Goal: Information Seeking & Learning: Check status

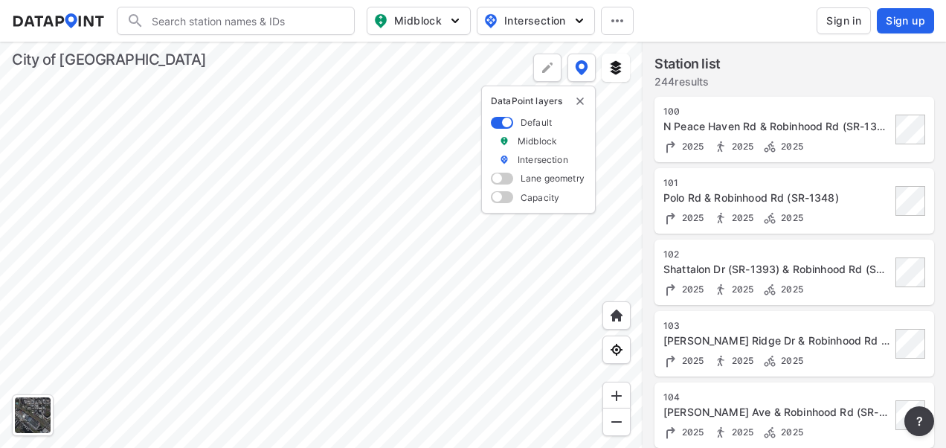
click at [470, 223] on div at bounding box center [321, 245] width 643 height 406
click at [578, 102] on img "delete" at bounding box center [580, 101] width 12 height 12
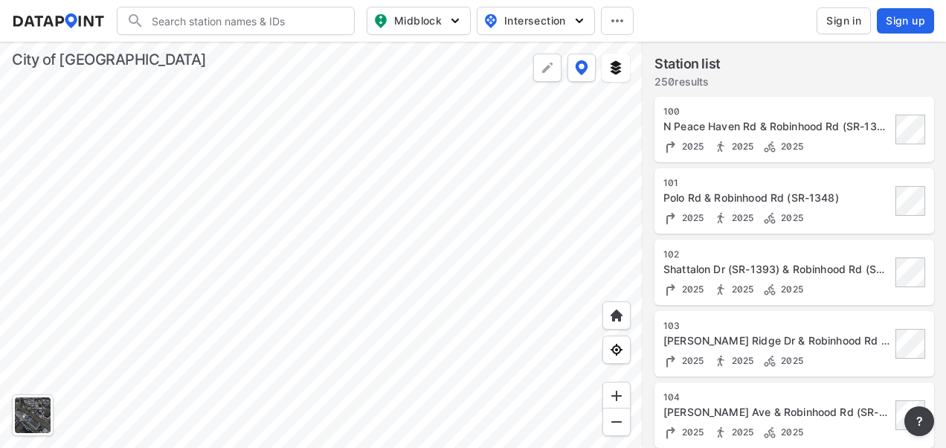
click at [402, 129] on div at bounding box center [321, 245] width 643 height 406
click at [736, 130] on div "N Peace Haven Rd & Robinhood Rd (SR-1348)" at bounding box center [777, 126] width 228 height 15
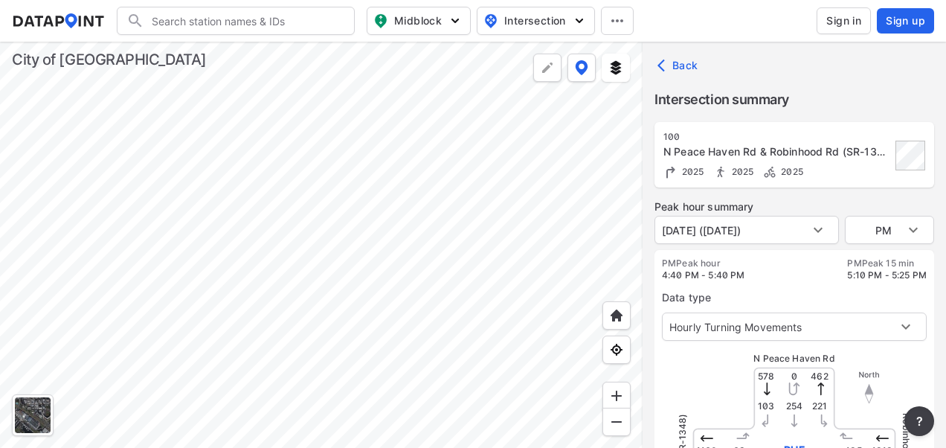
click at [428, 202] on div at bounding box center [321, 245] width 643 height 406
click at [431, 180] on div at bounding box center [321, 245] width 643 height 406
click at [339, 187] on div at bounding box center [321, 245] width 643 height 406
click at [370, 113] on div at bounding box center [321, 245] width 643 height 406
click at [405, 132] on div at bounding box center [321, 245] width 643 height 406
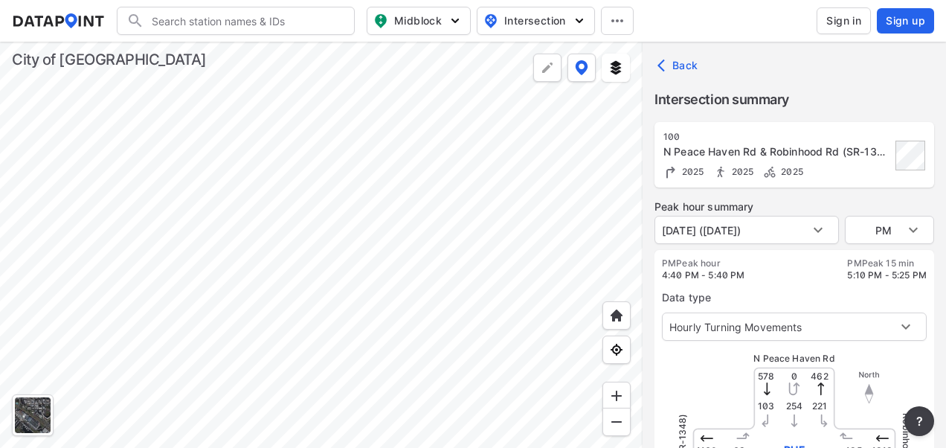
click at [434, 109] on div at bounding box center [321, 245] width 643 height 406
click at [399, 326] on div at bounding box center [321, 245] width 643 height 406
click at [437, 112] on div at bounding box center [321, 245] width 643 height 406
click at [463, 309] on div at bounding box center [321, 245] width 643 height 406
click at [428, 287] on div at bounding box center [321, 245] width 643 height 406
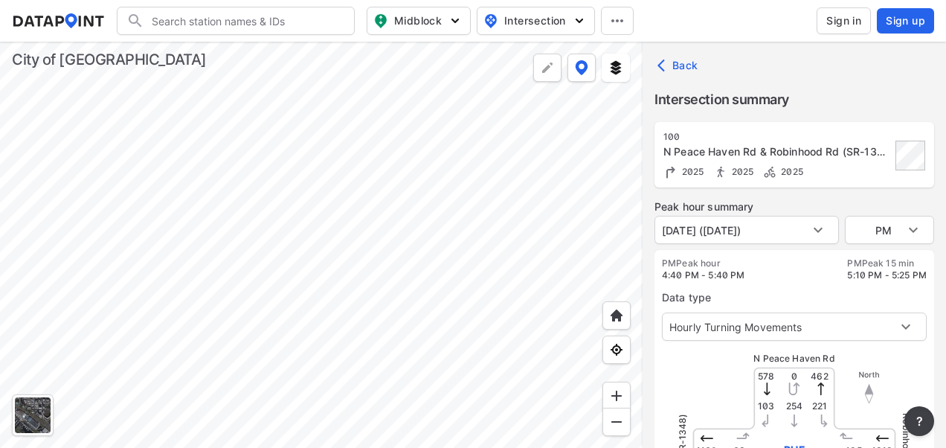
click at [439, 301] on div at bounding box center [321, 245] width 643 height 406
click at [432, 368] on div at bounding box center [321, 245] width 643 height 406
click at [424, 304] on div at bounding box center [321, 245] width 643 height 406
click at [372, 95] on div at bounding box center [321, 245] width 643 height 406
click at [376, 147] on div at bounding box center [321, 245] width 643 height 406
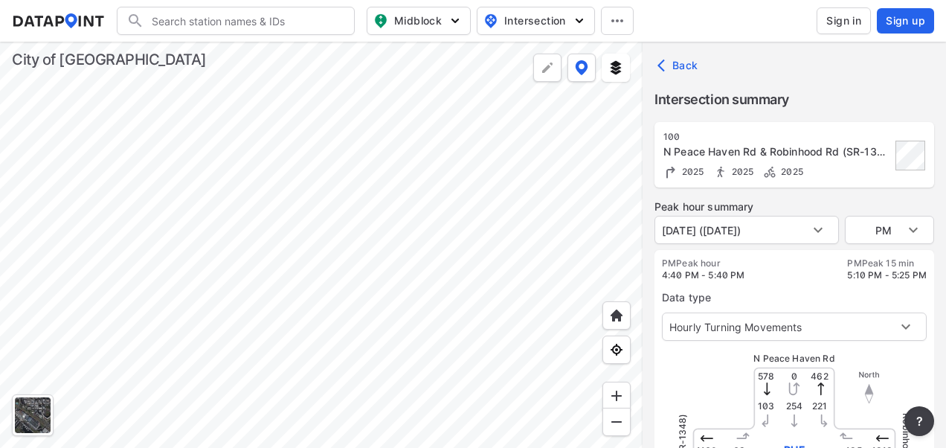
click at [394, 161] on div at bounding box center [321, 245] width 643 height 406
click at [451, 309] on div at bounding box center [321, 245] width 643 height 406
click at [393, 102] on div at bounding box center [321, 245] width 643 height 406
click at [335, 124] on div at bounding box center [321, 245] width 643 height 406
click at [314, 157] on div at bounding box center [321, 245] width 643 height 406
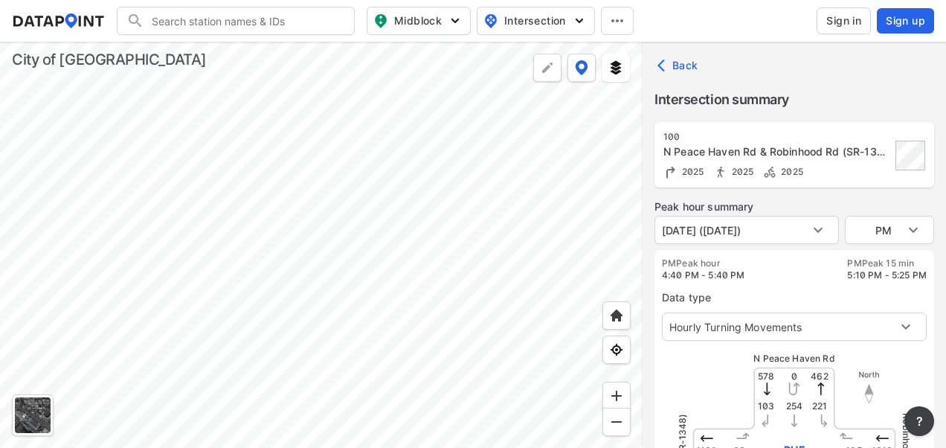
click at [512, 173] on div at bounding box center [321, 245] width 643 height 406
click at [643, 121] on div at bounding box center [321, 245] width 643 height 406
click at [533, 277] on div at bounding box center [321, 245] width 643 height 406
click at [467, 162] on div at bounding box center [321, 245] width 643 height 406
click at [419, 115] on div at bounding box center [321, 245] width 643 height 406
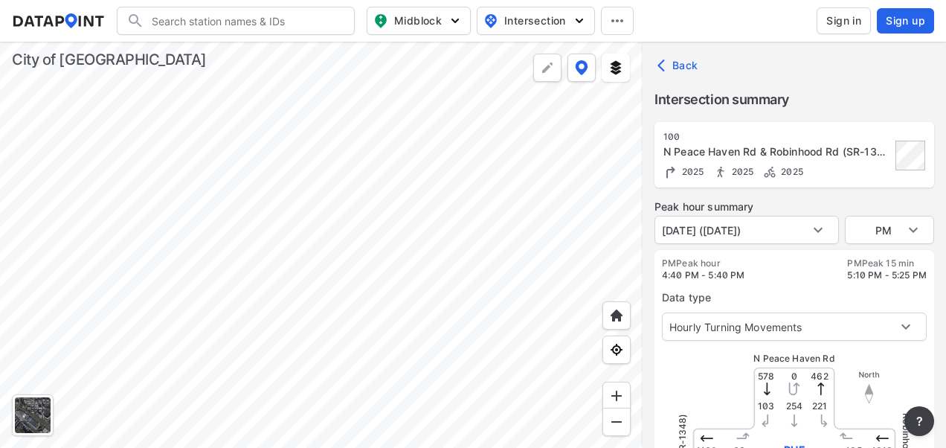
click at [293, 91] on div at bounding box center [321, 245] width 643 height 406
click at [412, 46] on div at bounding box center [321, 245] width 643 height 406
click at [403, 231] on div at bounding box center [321, 245] width 643 height 406
click at [358, 281] on div at bounding box center [321, 245] width 643 height 406
click at [388, 173] on div at bounding box center [321, 245] width 643 height 406
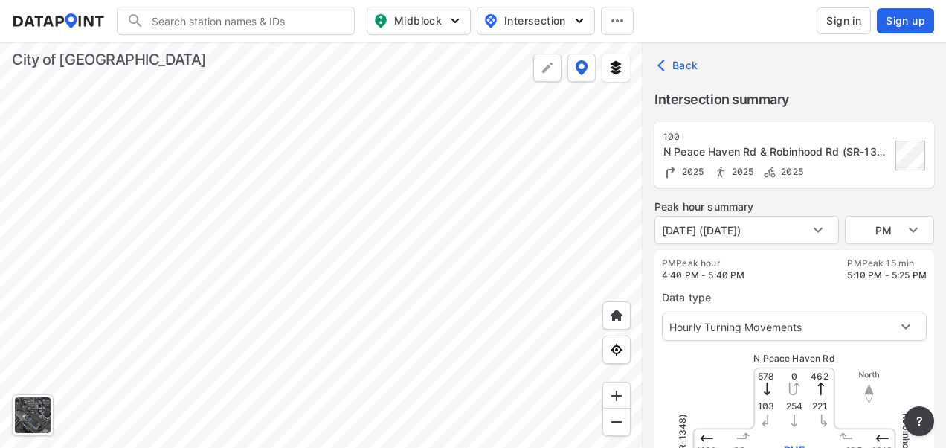
click at [345, 379] on div at bounding box center [321, 245] width 643 height 406
click at [365, 281] on div at bounding box center [321, 245] width 643 height 406
click at [389, 211] on div at bounding box center [321, 245] width 643 height 406
click at [474, 177] on div at bounding box center [321, 245] width 643 height 406
click at [436, 300] on div at bounding box center [321, 245] width 643 height 406
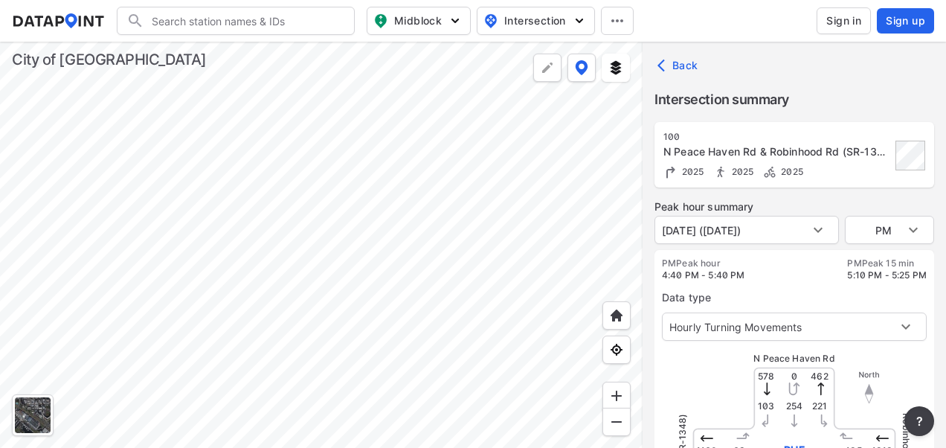
click at [240, 83] on div at bounding box center [321, 245] width 643 height 406
click at [259, 42] on div at bounding box center [321, 245] width 643 height 406
click at [341, 147] on div at bounding box center [321, 245] width 643 height 406
click at [112, 199] on div at bounding box center [321, 245] width 643 height 406
click at [220, 344] on div at bounding box center [321, 245] width 643 height 406
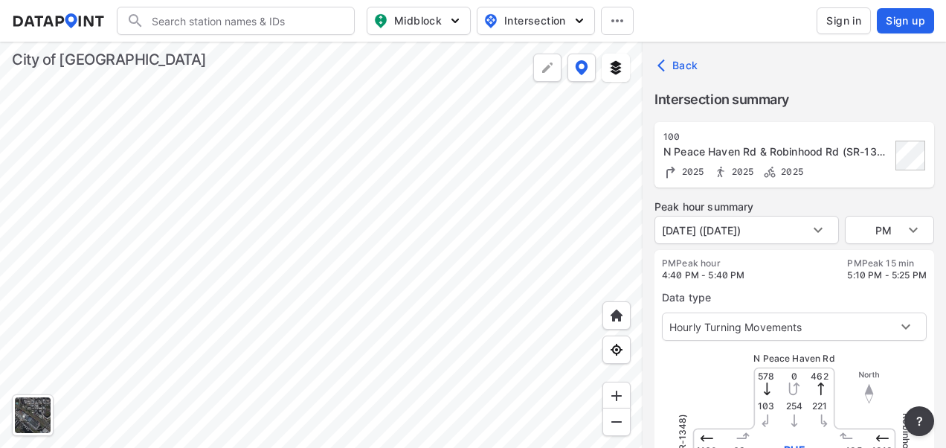
click at [402, 295] on div at bounding box center [321, 245] width 643 height 406
click at [383, 321] on div at bounding box center [321, 245] width 643 height 406
click at [340, 434] on div at bounding box center [321, 245] width 643 height 406
click at [478, 332] on div at bounding box center [321, 245] width 643 height 406
click at [391, 216] on div at bounding box center [321, 245] width 643 height 406
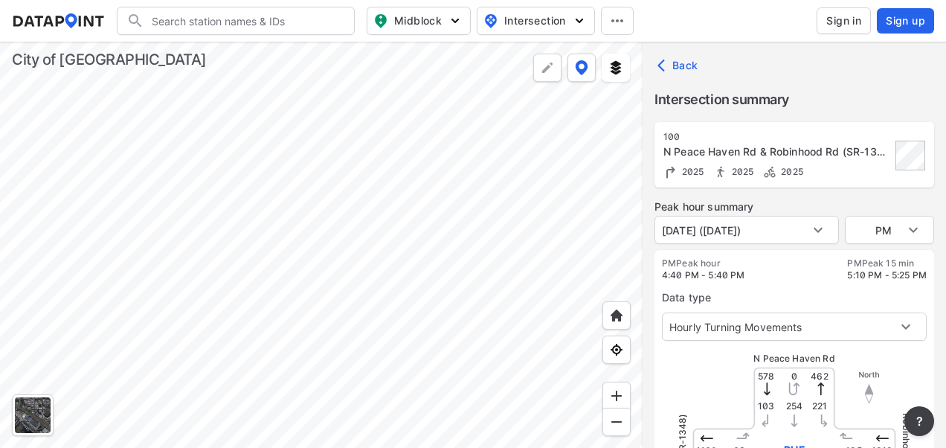
click at [421, 158] on div at bounding box center [321, 245] width 643 height 406
click at [457, 118] on div at bounding box center [321, 245] width 643 height 406
click at [461, 86] on div at bounding box center [321, 245] width 643 height 406
click at [443, 339] on div at bounding box center [321, 245] width 643 height 406
click at [424, 427] on div at bounding box center [321, 245] width 643 height 406
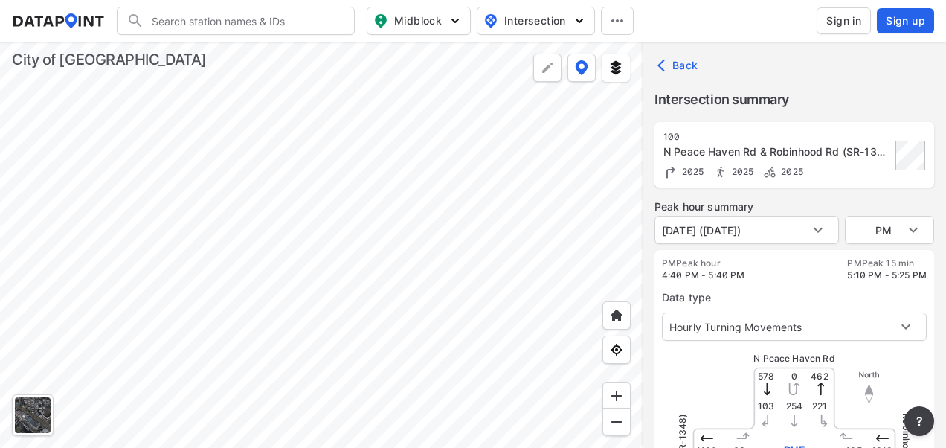
click at [449, 201] on div at bounding box center [321, 245] width 643 height 406
click at [632, 445] on div at bounding box center [321, 245] width 643 height 406
click at [312, 422] on div at bounding box center [321, 245] width 643 height 406
click at [280, 381] on div at bounding box center [321, 245] width 643 height 406
click at [280, 434] on div at bounding box center [321, 245] width 643 height 406
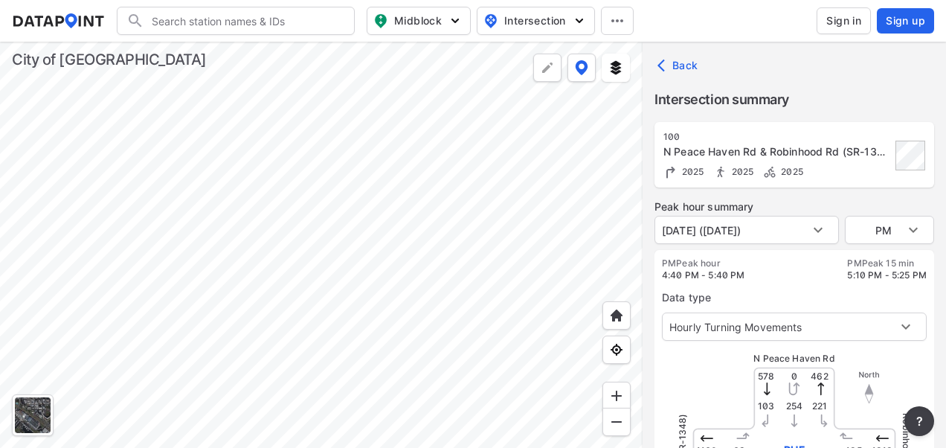
click at [411, 98] on div at bounding box center [321, 245] width 643 height 406
click at [341, 315] on div at bounding box center [321, 245] width 643 height 406
click at [358, 289] on div at bounding box center [321, 245] width 643 height 406
click at [403, 283] on div at bounding box center [321, 245] width 643 height 406
click at [362, 189] on div at bounding box center [321, 245] width 643 height 406
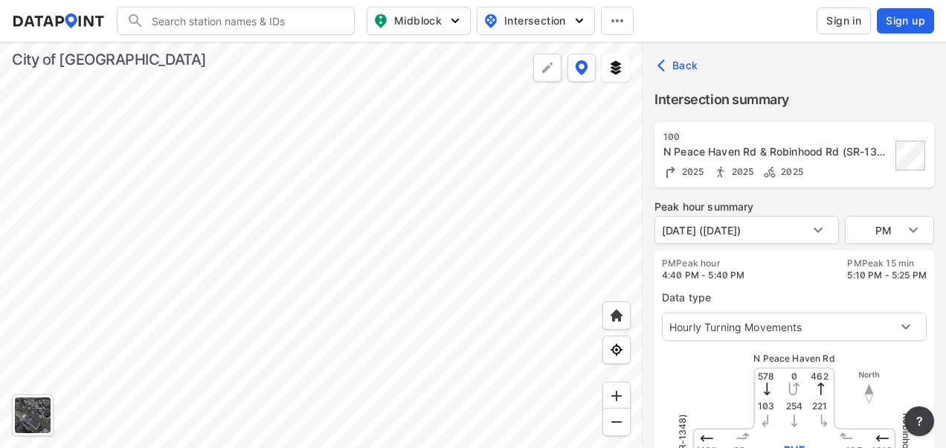
click at [345, 253] on div at bounding box center [321, 245] width 643 height 406
click at [158, 335] on div at bounding box center [321, 245] width 643 height 406
click at [231, 256] on div at bounding box center [321, 245] width 643 height 406
click at [226, 137] on div at bounding box center [321, 245] width 643 height 406
click at [391, 361] on div at bounding box center [321, 245] width 643 height 406
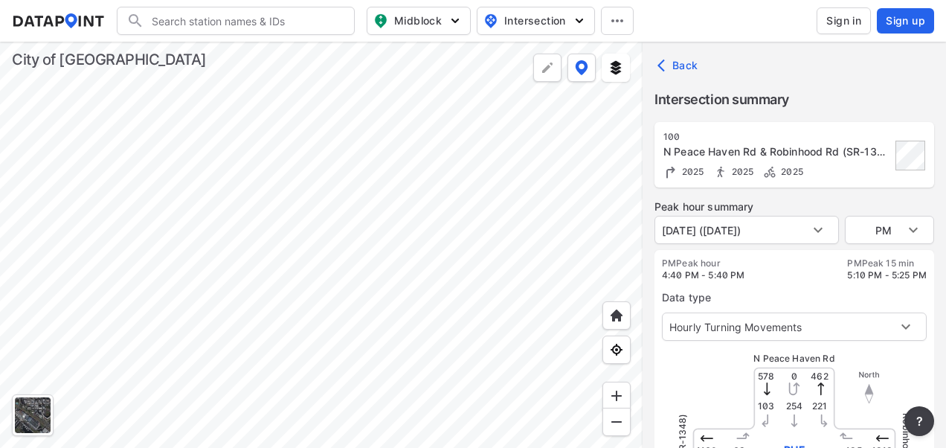
click at [384, 305] on div at bounding box center [321, 245] width 643 height 406
click at [306, 236] on div at bounding box center [321, 245] width 643 height 406
click at [257, 191] on div at bounding box center [321, 245] width 643 height 406
click at [280, 255] on div at bounding box center [321, 245] width 643 height 406
click at [466, 177] on div at bounding box center [321, 245] width 643 height 406
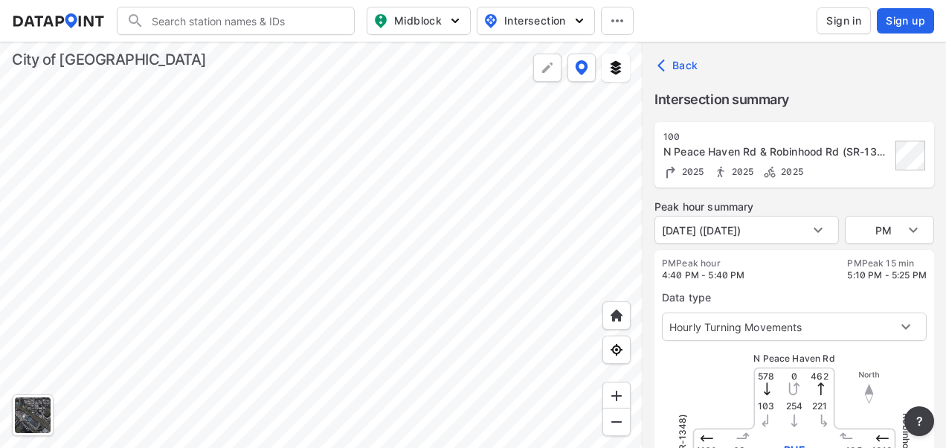
click at [501, 232] on div at bounding box center [321, 245] width 643 height 406
click at [521, 266] on div at bounding box center [321, 245] width 643 height 406
click at [463, 287] on div at bounding box center [321, 245] width 643 height 406
click at [321, 328] on div at bounding box center [321, 245] width 643 height 406
click at [504, 237] on div at bounding box center [321, 245] width 643 height 406
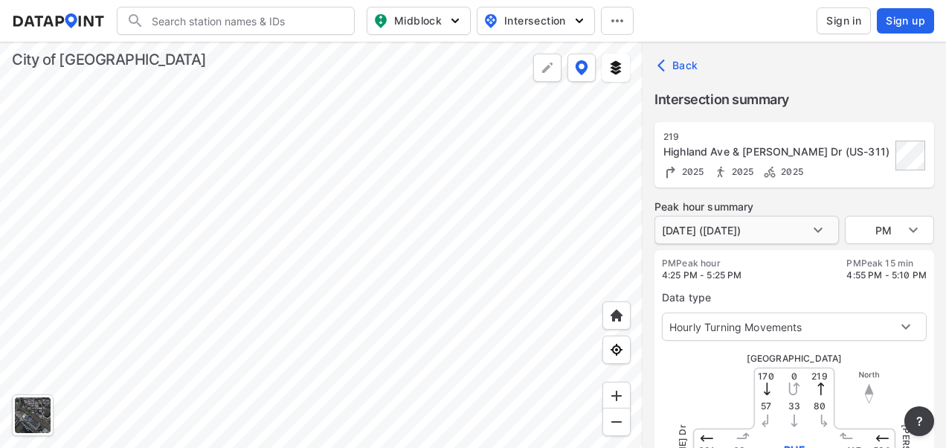
click at [819, 223] on body "Search Please enter a search term. Midblock Intersection Dates Sign in Sign up …" at bounding box center [473, 224] width 946 height 448
click at [819, 233] on div at bounding box center [473, 224] width 946 height 448
click at [819, 228] on body "Search Please enter a search term. Midblock Intersection Dates Sign in Sign up …" at bounding box center [473, 224] width 946 height 448
click at [747, 227] on li "[DATE] ([DATE])" at bounding box center [701, 230] width 92 height 28
click at [561, 184] on div at bounding box center [321, 245] width 643 height 406
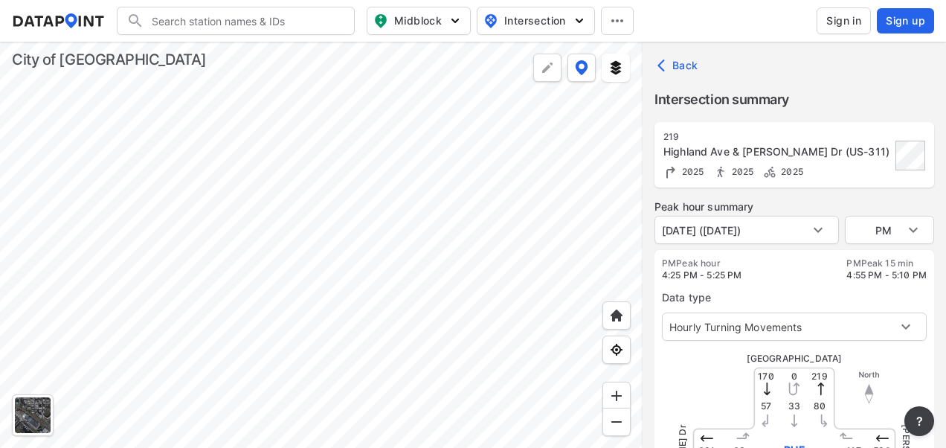
click at [497, 208] on div at bounding box center [321, 245] width 643 height 406
click at [915, 225] on body "Search Please enter a search term. Midblock Intersection Dates Sign in Sign up …" at bounding box center [473, 224] width 946 height 448
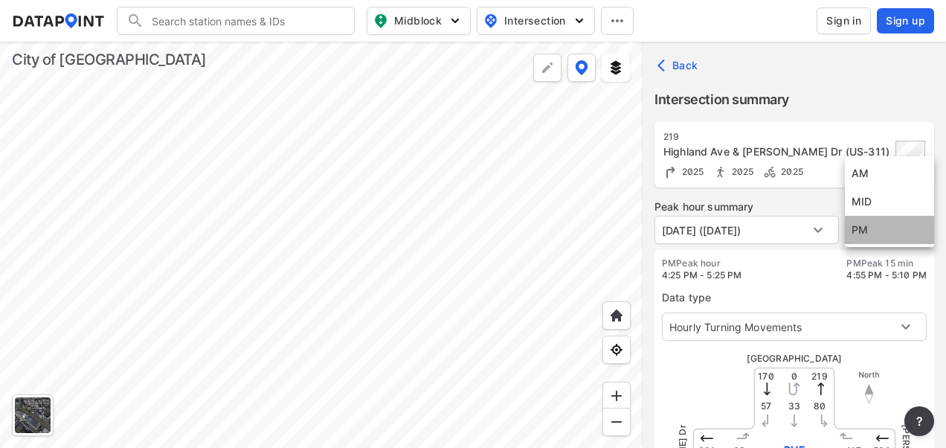
click at [915, 225] on li "PM" at bounding box center [889, 230] width 89 height 28
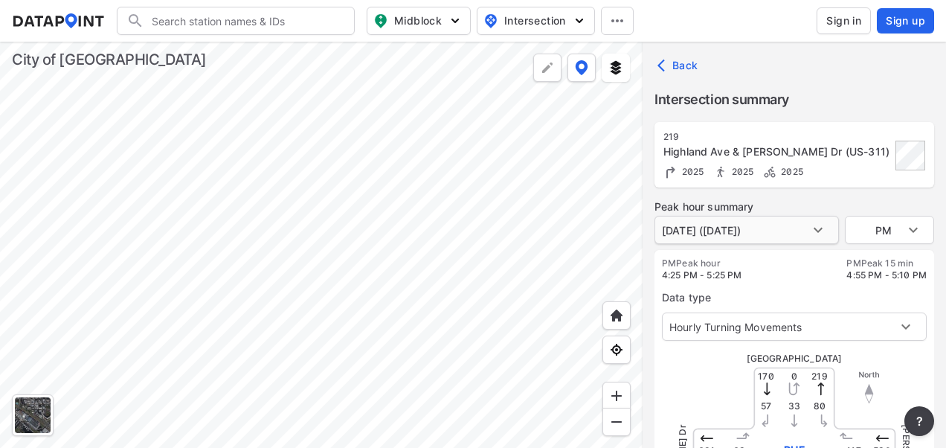
click at [826, 234] on body "Search Please enter a search term. Midblock Intersection Dates Sign in Sign up …" at bounding box center [473, 224] width 946 height 448
click at [832, 327] on div at bounding box center [473, 224] width 946 height 448
click at [830, 325] on body "Search Please enter a search term. Midblock Intersection Dates Sign in Sign up …" at bounding box center [473, 224] width 946 height 448
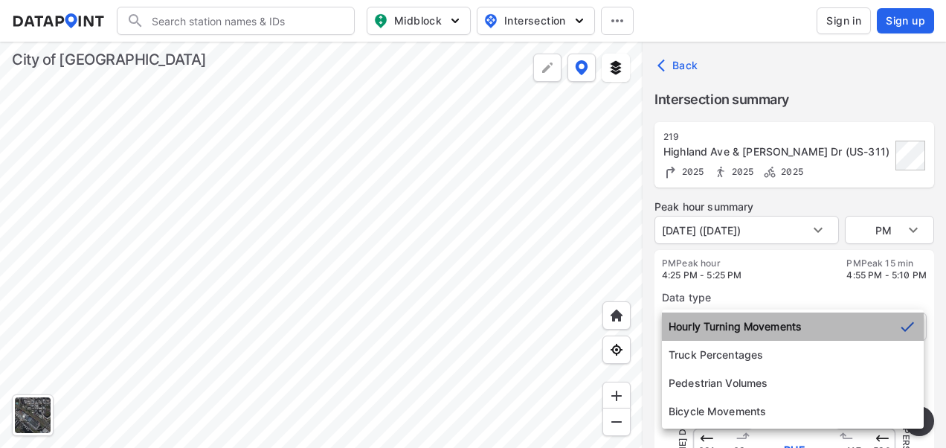
click at [781, 324] on li "Hourly Turning Movements" at bounding box center [793, 326] width 262 height 28
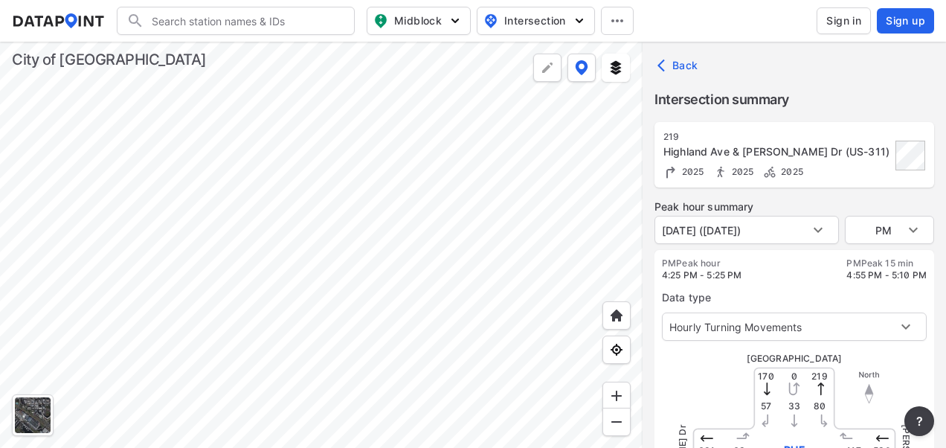
click at [793, 276] on div "PM Peak hour 4:25 PM - 5:25 PM PM Peak 15 min 4:55 PM - 5:10 PM" at bounding box center [794, 269] width 265 height 24
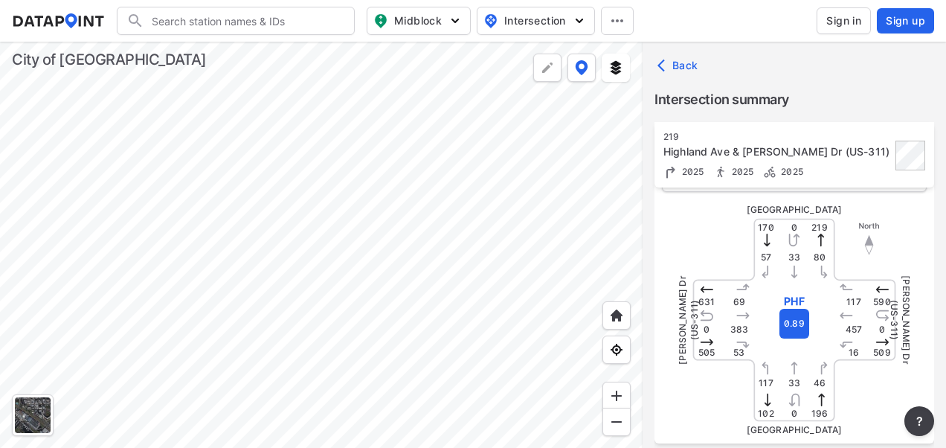
scroll to position [223, 0]
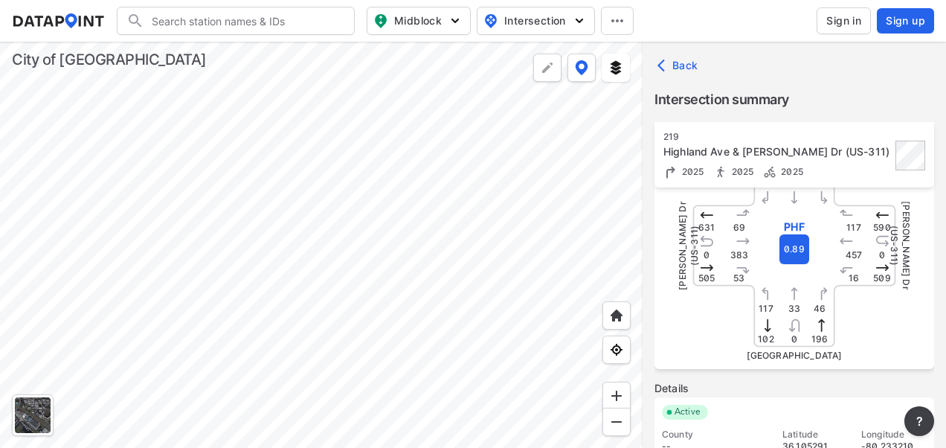
click at [544, 179] on div at bounding box center [321, 245] width 643 height 406
click at [420, 263] on div at bounding box center [321, 245] width 643 height 406
click at [360, 211] on div at bounding box center [321, 245] width 643 height 406
click at [507, 135] on div at bounding box center [321, 245] width 643 height 406
click at [385, 130] on div at bounding box center [321, 245] width 643 height 406
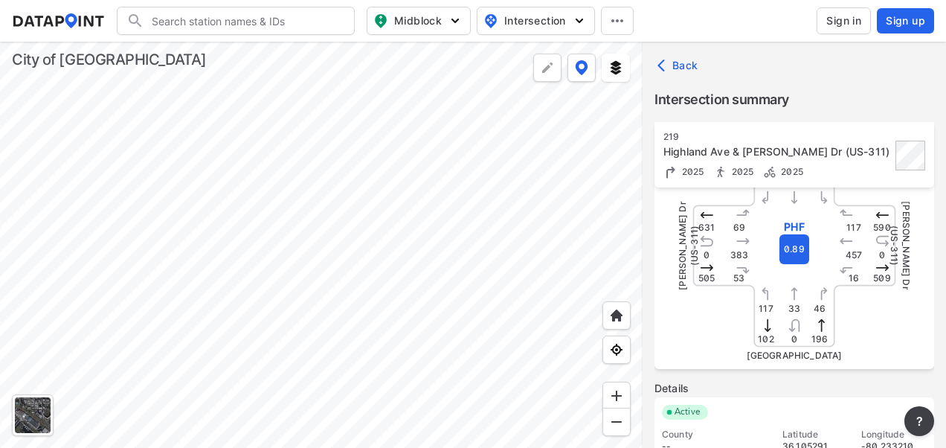
click at [333, 329] on div at bounding box center [321, 245] width 643 height 406
click at [394, 442] on div at bounding box center [321, 245] width 643 height 406
click at [431, 382] on div at bounding box center [321, 245] width 643 height 406
click at [415, 228] on div at bounding box center [321, 245] width 643 height 406
click at [423, 314] on div at bounding box center [321, 245] width 643 height 406
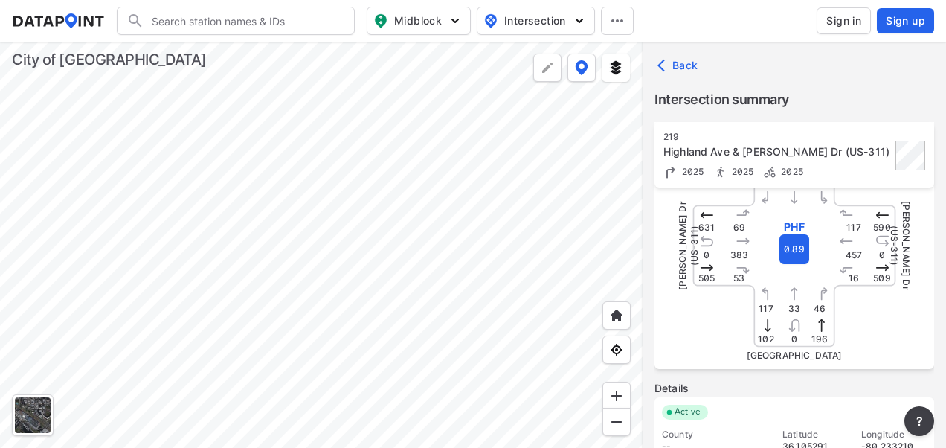
click at [410, 234] on div at bounding box center [321, 245] width 643 height 406
click at [435, 296] on div at bounding box center [321, 245] width 643 height 406
click at [329, 266] on div at bounding box center [321, 245] width 643 height 406
click at [480, 341] on div at bounding box center [321, 245] width 643 height 406
click at [443, 320] on div at bounding box center [321, 245] width 643 height 406
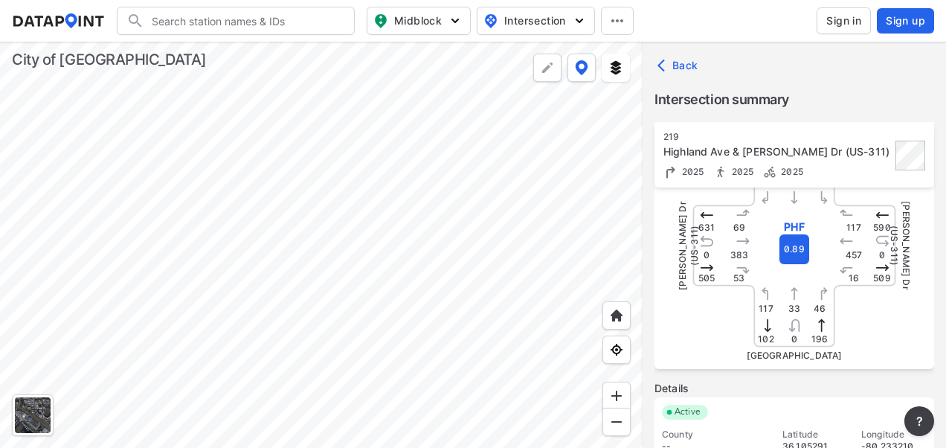
click at [200, 276] on div at bounding box center [321, 245] width 643 height 406
click at [343, 242] on div at bounding box center [321, 245] width 643 height 406
click at [259, 228] on div at bounding box center [321, 245] width 643 height 406
click at [419, 201] on div at bounding box center [321, 245] width 643 height 406
click at [330, 363] on div at bounding box center [321, 245] width 643 height 406
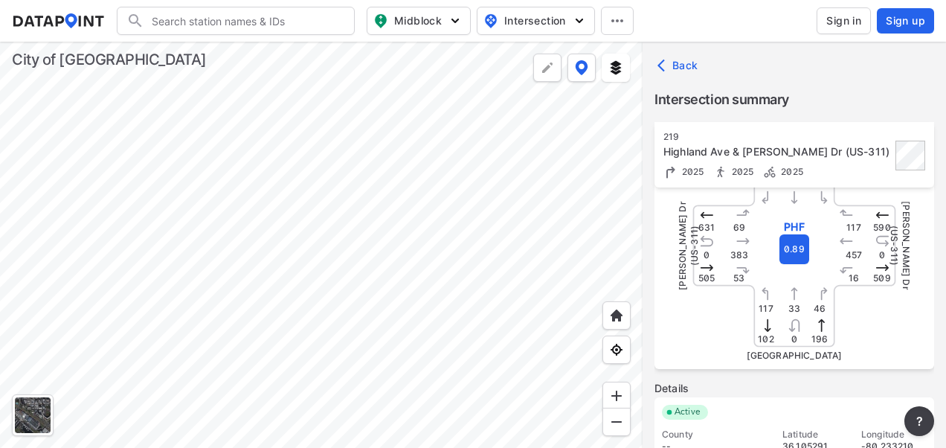
click at [235, 280] on div at bounding box center [321, 245] width 643 height 406
click at [181, 292] on div at bounding box center [321, 245] width 643 height 406
click at [398, 226] on div at bounding box center [321, 245] width 643 height 406
click at [451, 333] on div at bounding box center [321, 245] width 643 height 406
click at [428, 362] on div at bounding box center [321, 245] width 643 height 406
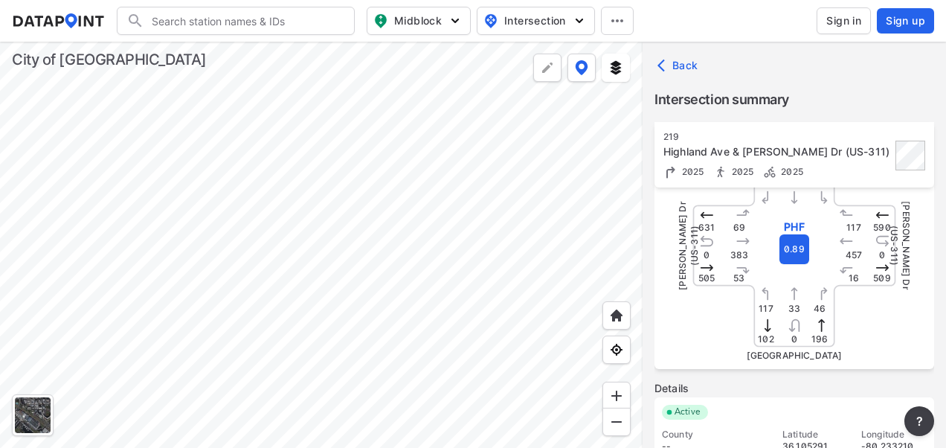
click at [311, 341] on div at bounding box center [321, 245] width 643 height 406
click at [306, 242] on div at bounding box center [321, 245] width 643 height 406
click at [318, 269] on div at bounding box center [321, 245] width 643 height 406
click at [181, 355] on div at bounding box center [321, 245] width 643 height 406
click at [174, 364] on div at bounding box center [321, 245] width 643 height 406
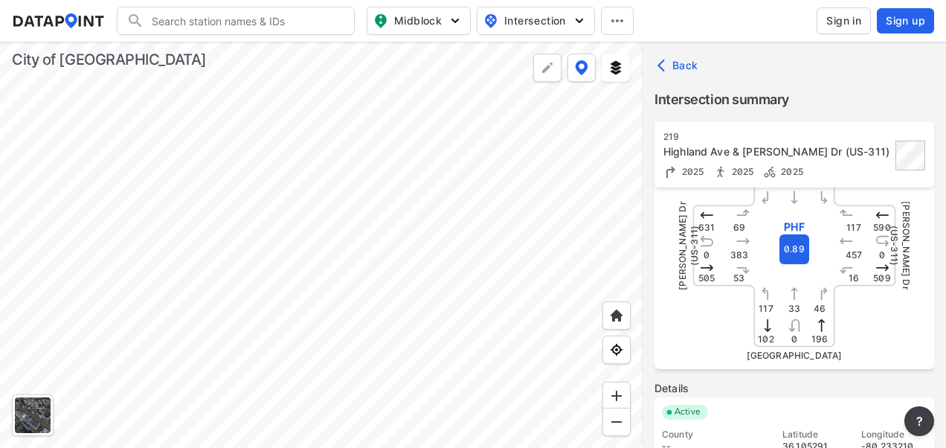
click at [242, 237] on div at bounding box center [321, 245] width 643 height 406
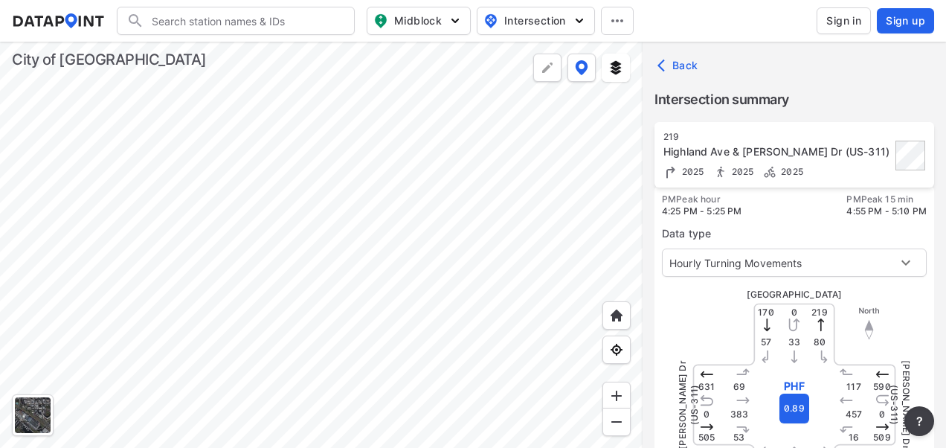
scroll to position [0, 0]
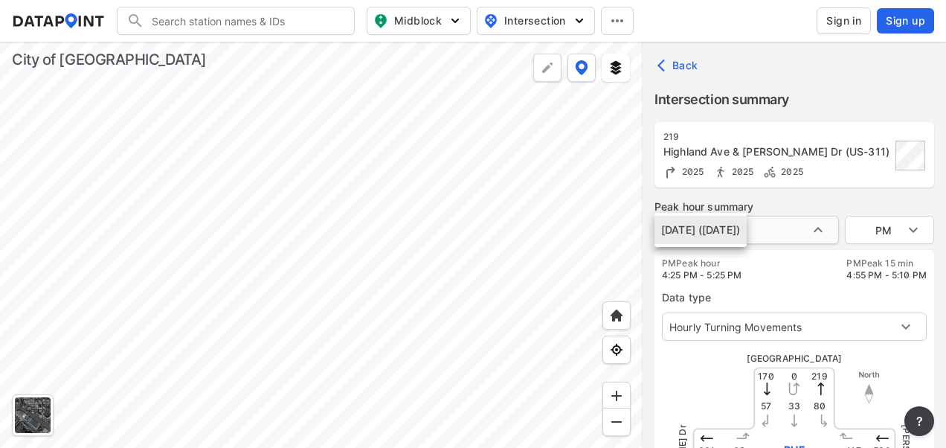
click at [732, 237] on body "Search Please enter a search term. Midblock Intersection Dates Sign in Sign up …" at bounding box center [473, 224] width 946 height 448
click at [733, 234] on li "[DATE] ([DATE])" at bounding box center [701, 230] width 92 height 28
click at [906, 236] on body "Search Please enter a search term. Midblock Intersection Dates Sign in Sign up …" at bounding box center [473, 224] width 946 height 448
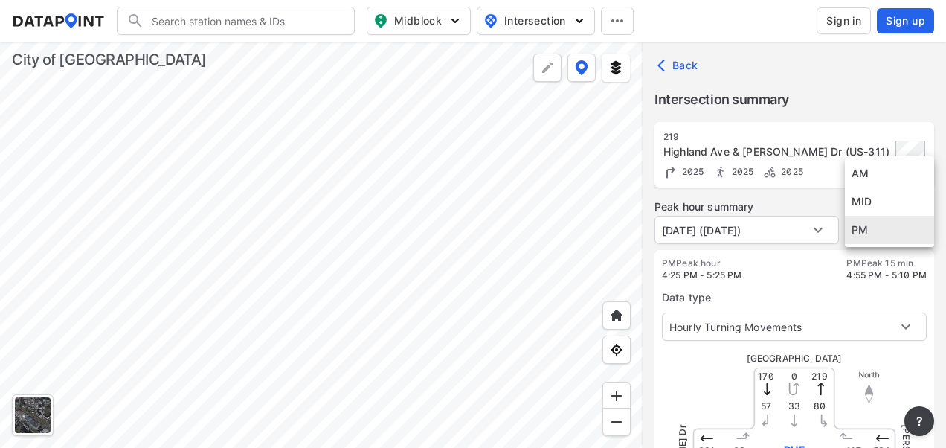
click at [861, 171] on li "AM" at bounding box center [889, 173] width 89 height 28
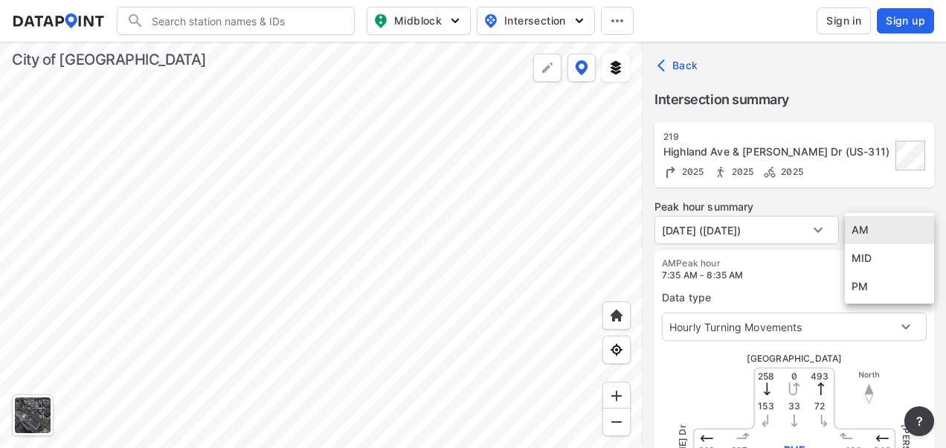
click at [899, 231] on body "Search Please enter a search term. Midblock Intersection Dates Sign in Sign up …" at bounding box center [473, 224] width 946 height 448
click at [870, 257] on li "MID" at bounding box center [889, 258] width 89 height 28
click at [900, 226] on body "Search Please enter a search term. Midblock Intersection Dates Sign in Sign up …" at bounding box center [473, 224] width 946 height 448
click at [881, 201] on li "AM" at bounding box center [889, 201] width 89 height 28
type input "AM"
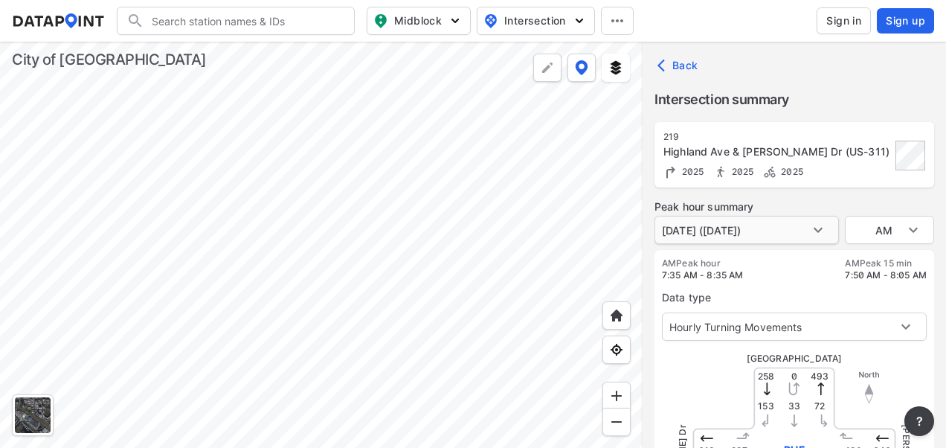
click at [799, 235] on body "Search Please enter a search term. Midblock Intersection Dates Sign in Sign up …" at bounding box center [473, 224] width 946 height 448
click at [799, 281] on div at bounding box center [473, 224] width 946 height 448
click at [464, 270] on div at bounding box center [321, 245] width 643 height 406
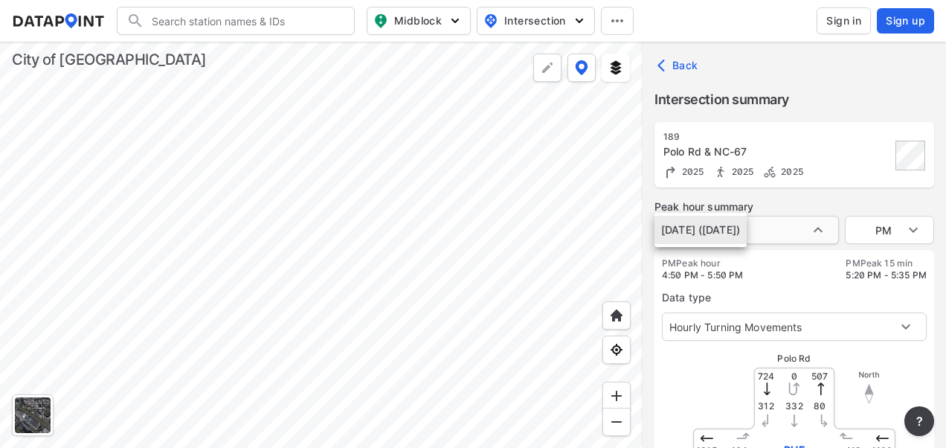
click at [704, 230] on body "Search Please enter a search term. Midblock Intersection Dates Sign in Sign up …" at bounding box center [473, 224] width 946 height 448
click at [815, 230] on div at bounding box center [473, 224] width 946 height 448
click at [896, 229] on body "Search Please enter a search term. Midblock Intersection Dates Sign in Sign up …" at bounding box center [473, 224] width 946 height 448
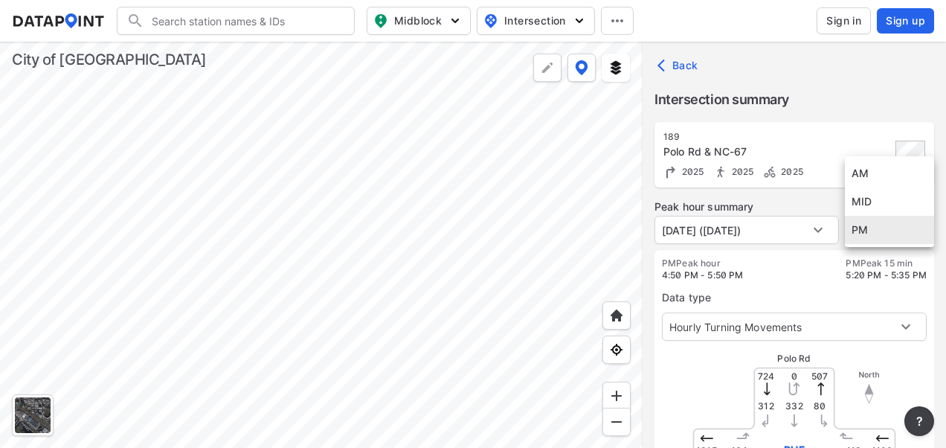
click at [901, 229] on li "PM" at bounding box center [889, 230] width 89 height 28
click at [820, 277] on div "PM Peak hour 4:50 PM - 5:50 PM PM Peak 15 min 5:20 PM - 5:35 PM" at bounding box center [794, 269] width 265 height 24
click at [327, 181] on div at bounding box center [321, 245] width 643 height 406
click at [328, 171] on div at bounding box center [321, 245] width 643 height 406
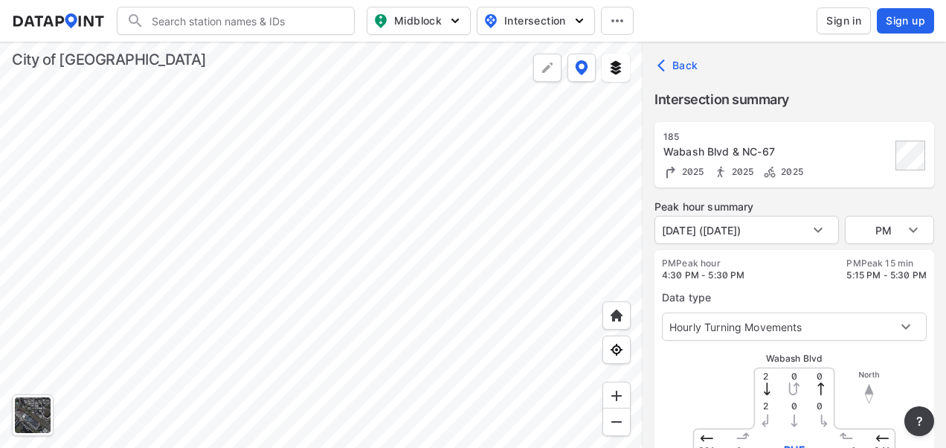
click at [332, 214] on div at bounding box center [321, 245] width 643 height 406
click at [567, 298] on div at bounding box center [321, 245] width 643 height 406
click at [567, 111] on div at bounding box center [321, 245] width 643 height 406
click at [888, 332] on body "Search Please enter a search term. Midblock Intersection Dates Sign in Sign up …" at bounding box center [473, 224] width 946 height 448
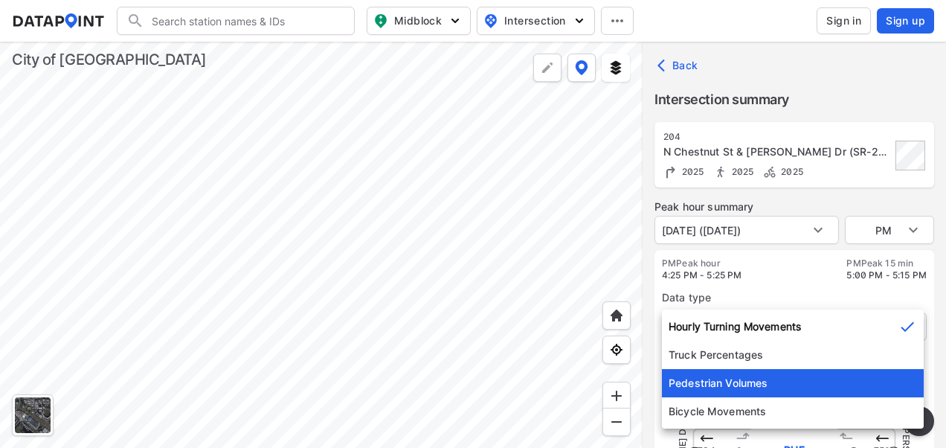
click at [828, 379] on li "Pedestrian Volumes" at bounding box center [793, 383] width 262 height 28
type input "2"
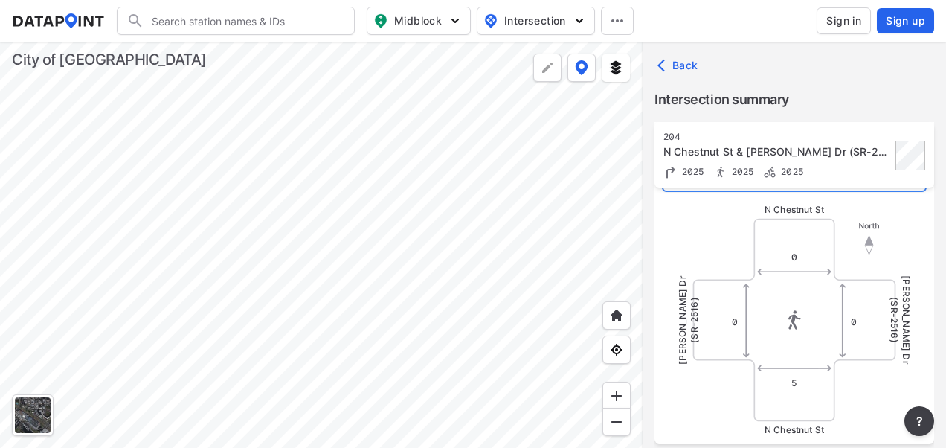
scroll to position [74, 0]
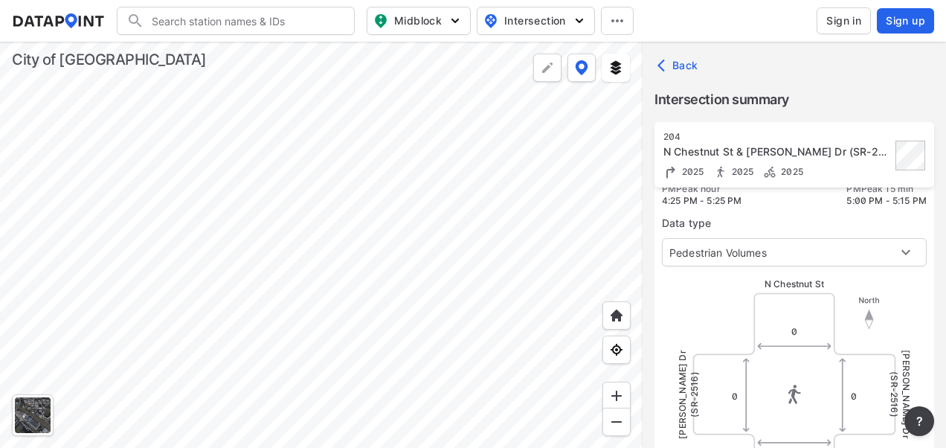
click at [472, 229] on div at bounding box center [321, 245] width 643 height 406
click at [405, 184] on div at bounding box center [321, 245] width 643 height 406
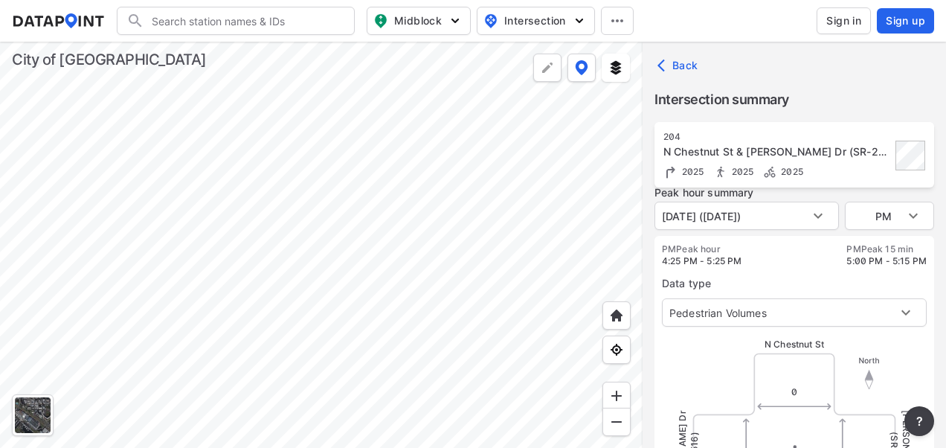
scroll to position [0, 0]
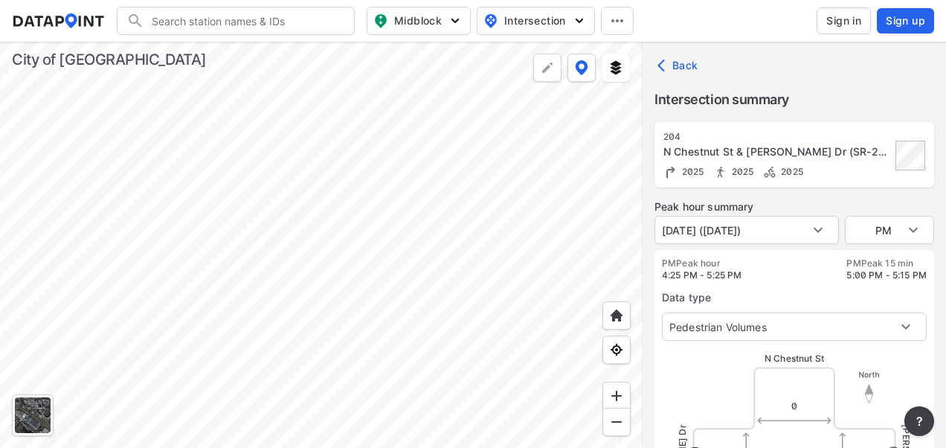
click at [181, 198] on div at bounding box center [321, 245] width 643 height 406
click at [418, 170] on div at bounding box center [321, 245] width 643 height 406
click at [410, 193] on div at bounding box center [321, 245] width 643 height 406
click at [425, 209] on div at bounding box center [321, 245] width 643 height 406
click at [501, 253] on div at bounding box center [321, 245] width 643 height 406
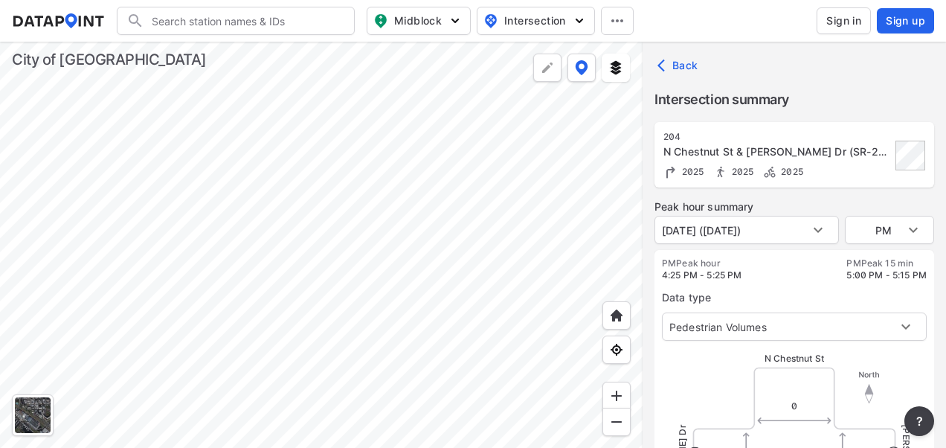
click at [421, 356] on div at bounding box center [321, 245] width 643 height 406
click at [376, 242] on div at bounding box center [321, 245] width 643 height 406
click at [196, 179] on div at bounding box center [321, 245] width 643 height 406
click at [525, 396] on div at bounding box center [321, 245] width 643 height 406
click at [158, 210] on div at bounding box center [321, 245] width 643 height 406
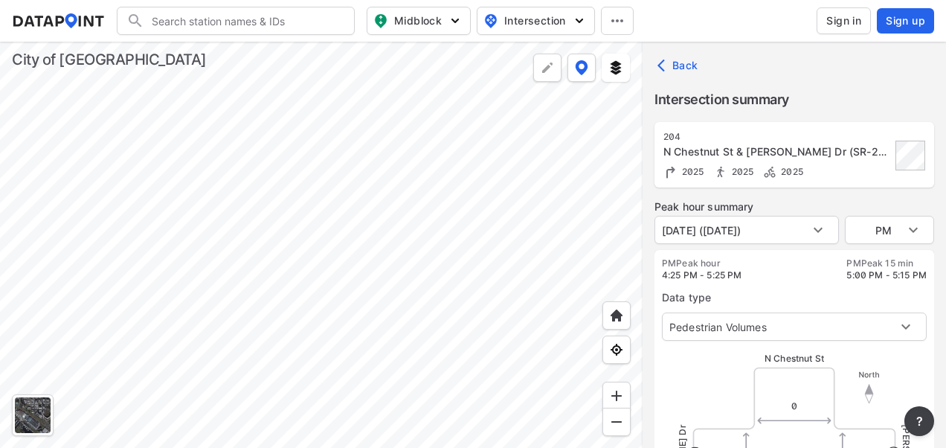
click at [350, 251] on div at bounding box center [321, 245] width 643 height 406
click at [303, 268] on div at bounding box center [321, 245] width 643 height 406
click at [330, 187] on div at bounding box center [321, 245] width 643 height 406
click at [309, 227] on div at bounding box center [321, 245] width 643 height 406
click at [292, 379] on div at bounding box center [321, 245] width 643 height 406
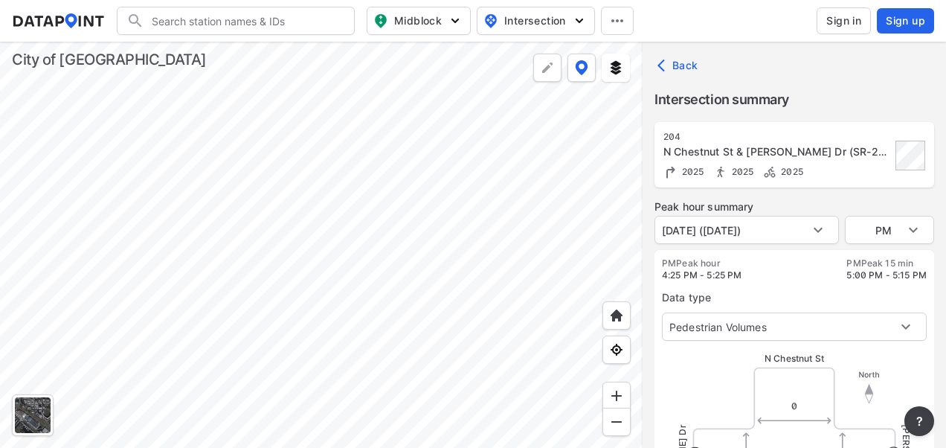
click at [289, 373] on div at bounding box center [321, 245] width 643 height 406
click at [305, 348] on div at bounding box center [321, 245] width 643 height 406
click at [366, 110] on div at bounding box center [321, 245] width 643 height 406
click at [393, 312] on div at bounding box center [321, 245] width 643 height 406
click at [373, 264] on div at bounding box center [321, 245] width 643 height 406
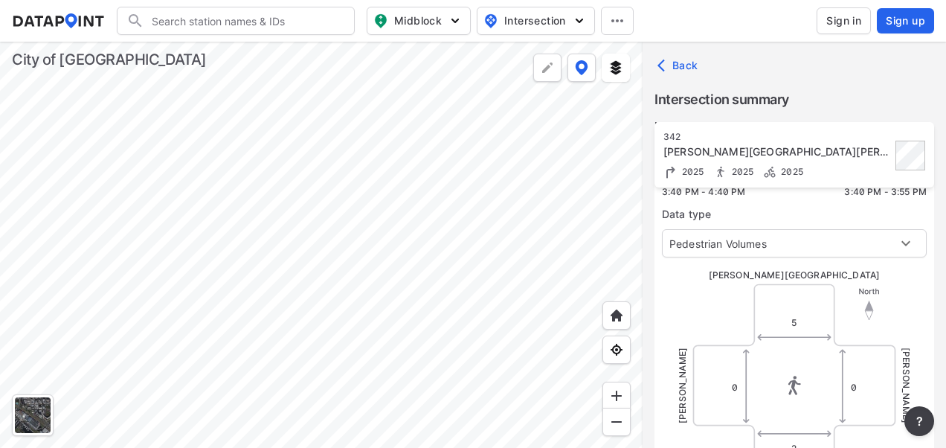
scroll to position [149, 0]
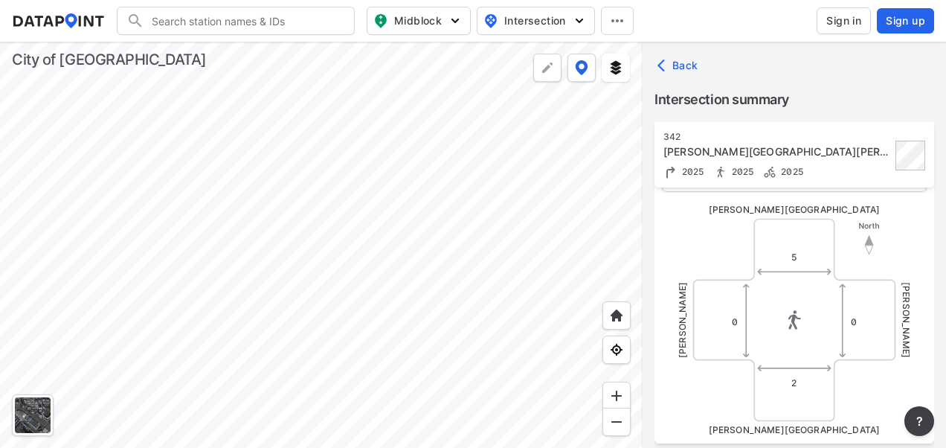
click at [483, 275] on div at bounding box center [321, 245] width 643 height 406
click at [431, 187] on div at bounding box center [321, 245] width 643 height 406
click at [421, 303] on div at bounding box center [321, 245] width 643 height 406
click at [401, 333] on div at bounding box center [321, 245] width 643 height 406
click at [399, 268] on div at bounding box center [321, 245] width 643 height 406
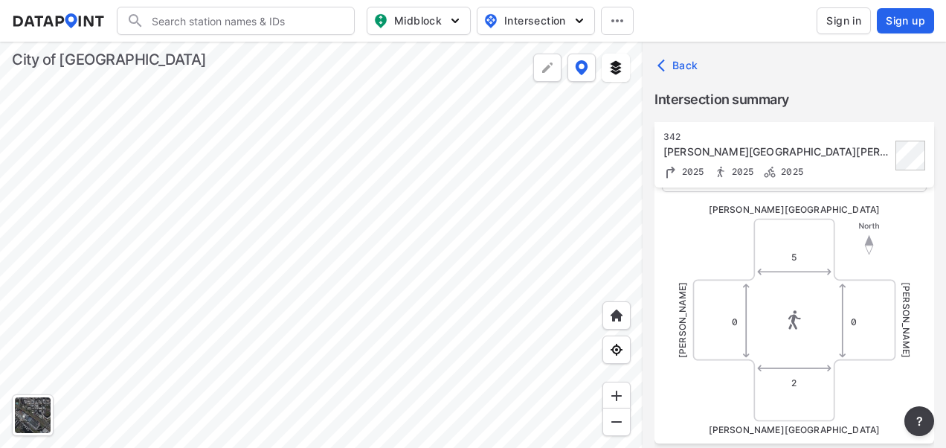
click at [381, 242] on div at bounding box center [321, 245] width 643 height 406
click at [474, 255] on div at bounding box center [321, 245] width 643 height 406
click at [306, 260] on div at bounding box center [321, 245] width 643 height 406
click at [412, 333] on div at bounding box center [321, 245] width 643 height 406
click at [364, 264] on div at bounding box center [321, 245] width 643 height 406
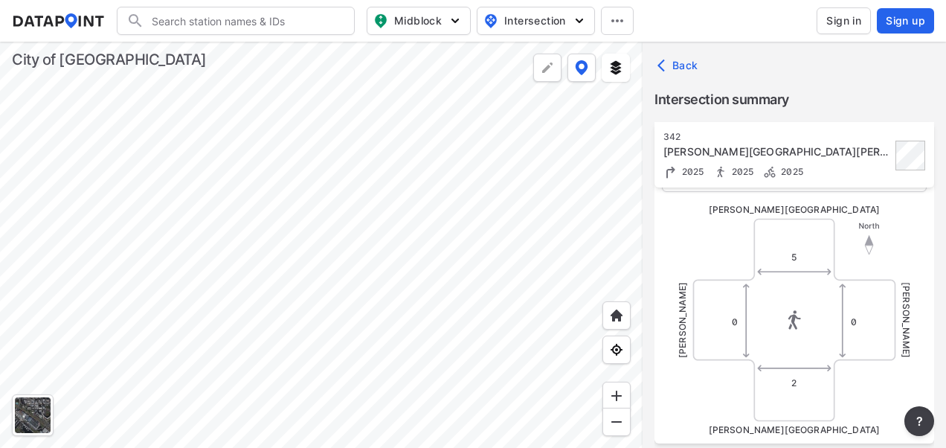
click at [335, 342] on div at bounding box center [321, 245] width 643 height 406
click at [445, 228] on div at bounding box center [321, 245] width 643 height 406
click at [428, 239] on div at bounding box center [321, 245] width 643 height 406
click at [437, 86] on div at bounding box center [321, 245] width 643 height 406
click at [432, 322] on div at bounding box center [321, 245] width 643 height 406
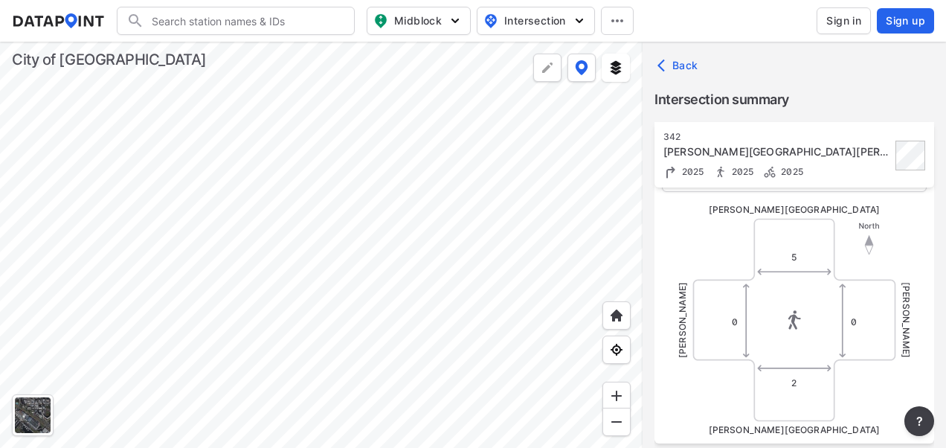
click at [328, 80] on div at bounding box center [321, 245] width 643 height 406
click at [458, 283] on div at bounding box center [321, 245] width 643 height 406
click at [556, 305] on div at bounding box center [321, 245] width 643 height 406
click at [403, 269] on div at bounding box center [321, 245] width 643 height 406
click at [367, 283] on div at bounding box center [321, 245] width 643 height 406
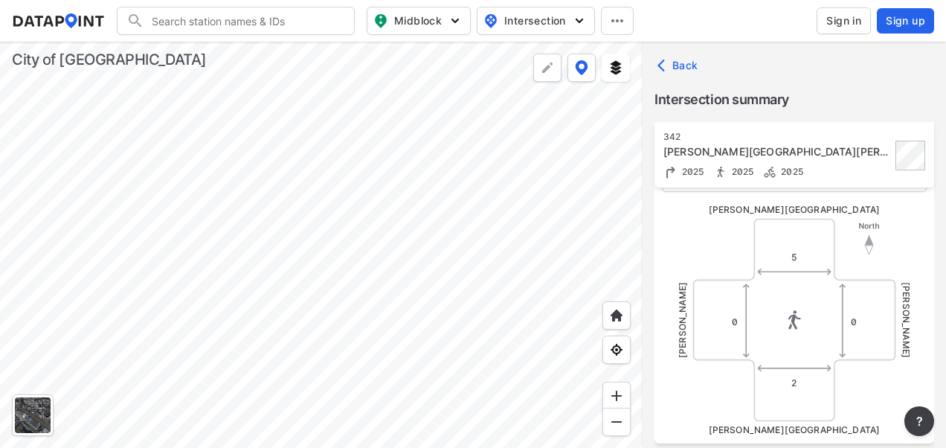
click at [480, 447] on div at bounding box center [321, 245] width 643 height 406
click at [263, 225] on div at bounding box center [321, 245] width 643 height 406
click at [181, 327] on div at bounding box center [321, 245] width 643 height 406
click at [228, 300] on div at bounding box center [321, 245] width 643 height 406
click at [257, 126] on div at bounding box center [321, 245] width 643 height 406
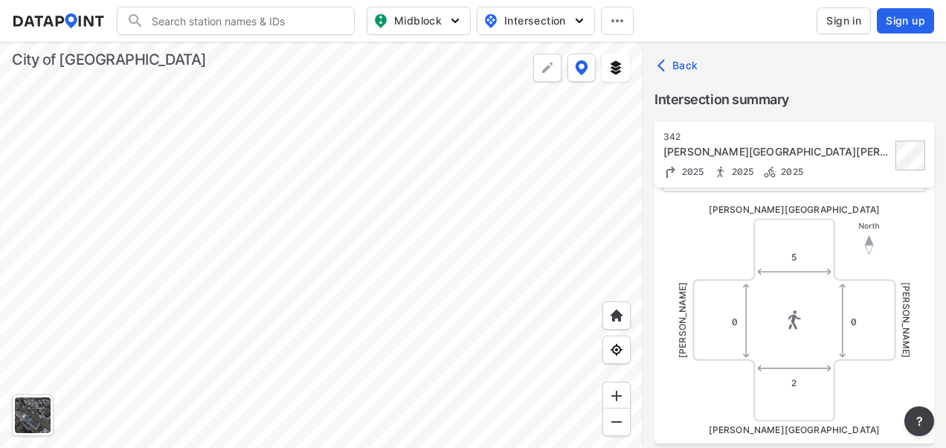
click at [332, 248] on div at bounding box center [321, 245] width 643 height 406
click at [397, 258] on div at bounding box center [321, 245] width 643 height 406
click at [393, 352] on div at bounding box center [321, 245] width 643 height 406
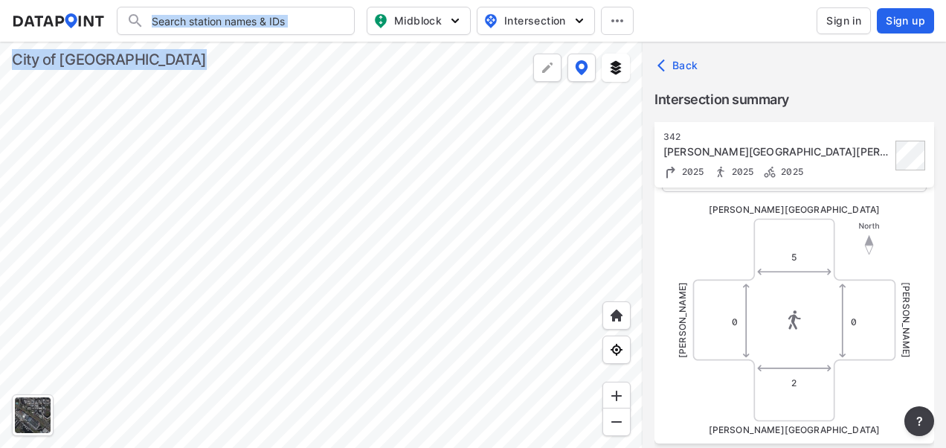
click at [394, 361] on div "Search Please enter a search term. Midblock Intersection Dates Sign in Sign up …" at bounding box center [473, 224] width 946 height 448
drag, startPoint x: 330, startPoint y: 39, endPoint x: 349, endPoint y: 173, distance: 135.9
click at [349, 173] on div at bounding box center [321, 245] width 643 height 406
click at [152, 108] on div at bounding box center [321, 245] width 643 height 406
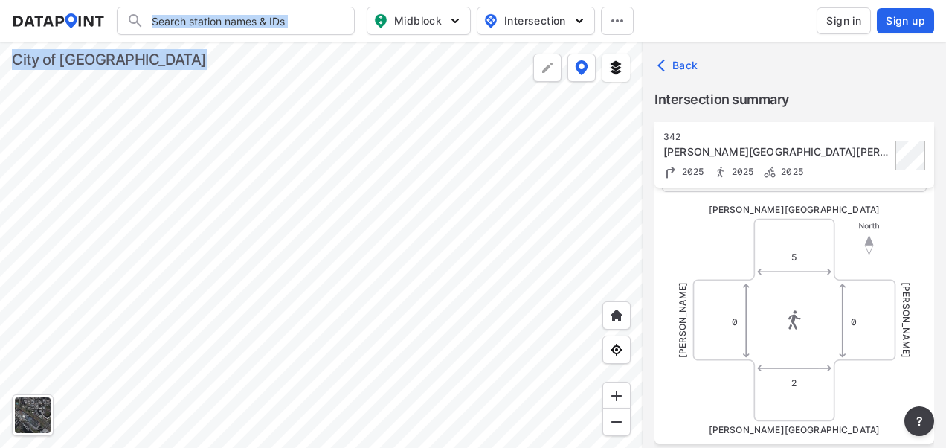
click at [272, 204] on div at bounding box center [321, 245] width 643 height 406
click at [272, 202] on div at bounding box center [321, 245] width 643 height 406
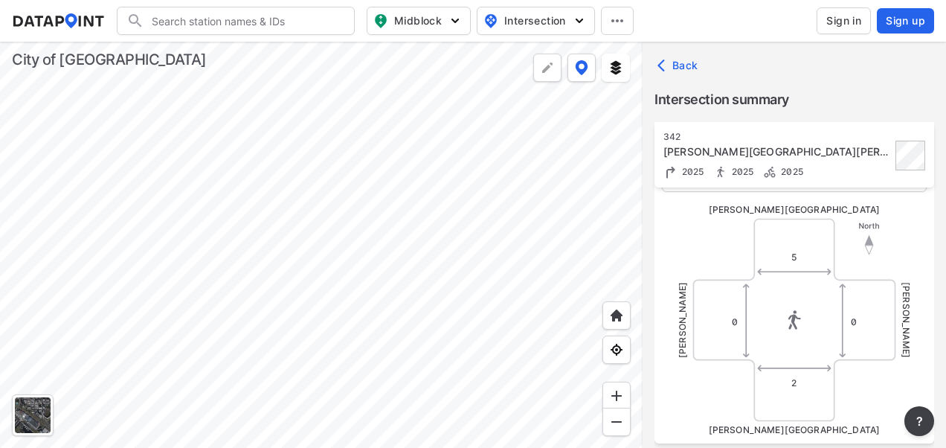
click at [219, 41] on header "Search Please enter a search term. Midblock Intersection Dates Sign in Sign up" at bounding box center [473, 21] width 946 height 42
click at [453, 318] on div at bounding box center [321, 245] width 643 height 406
click at [354, 226] on div at bounding box center [321, 245] width 643 height 406
click at [338, 208] on div at bounding box center [321, 245] width 643 height 406
click at [33, 419] on div at bounding box center [33, 415] width 36 height 36
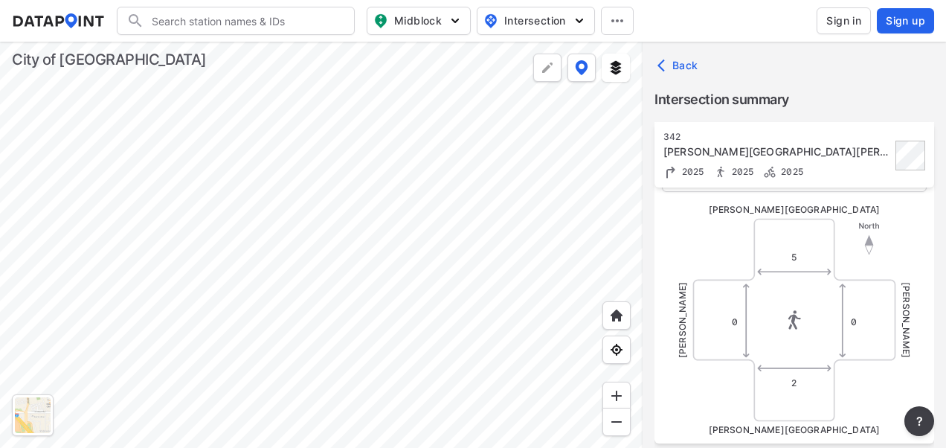
click at [359, 308] on div at bounding box center [321, 245] width 643 height 406
click at [213, 138] on div at bounding box center [321, 245] width 643 height 406
click at [0, 167] on div at bounding box center [321, 245] width 643 height 406
click at [538, 417] on div at bounding box center [321, 245] width 643 height 406
click at [342, 358] on div at bounding box center [321, 245] width 643 height 406
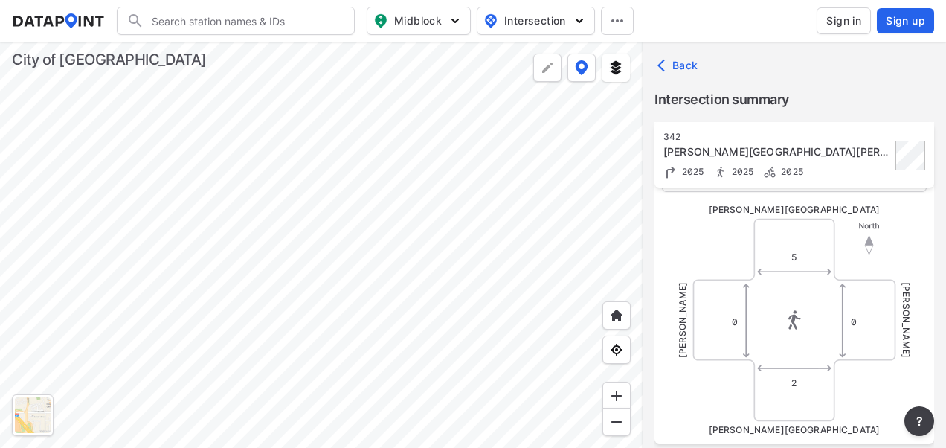
click at [345, 214] on div at bounding box center [321, 245] width 643 height 406
click at [287, 155] on div at bounding box center [321, 245] width 643 height 406
click at [384, 265] on div at bounding box center [321, 245] width 643 height 406
click at [395, 265] on div at bounding box center [321, 245] width 643 height 406
click at [475, 246] on div at bounding box center [321, 245] width 643 height 406
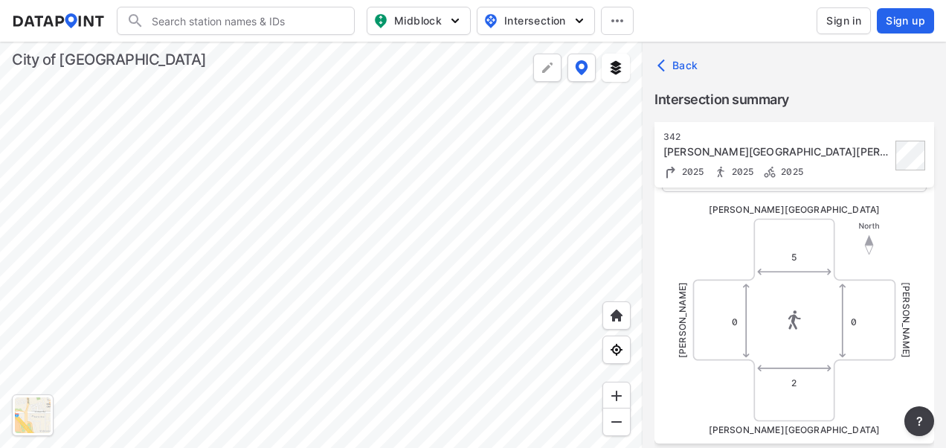
click at [366, 210] on div at bounding box center [321, 245] width 643 height 406
click at [266, 292] on div at bounding box center [321, 245] width 643 height 406
click at [28, 417] on div at bounding box center [33, 415] width 36 height 36
click at [335, 364] on div at bounding box center [321, 245] width 643 height 406
click at [115, 278] on div at bounding box center [321, 245] width 643 height 406
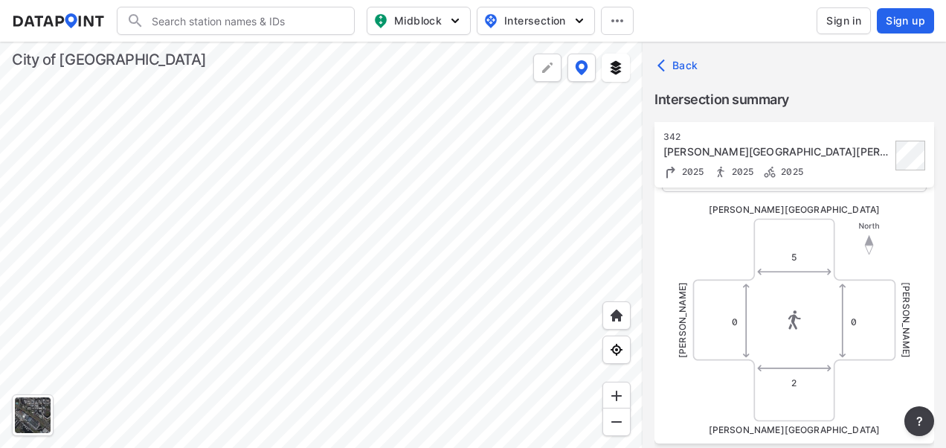
click at [369, 254] on div at bounding box center [321, 245] width 643 height 406
click at [280, 207] on div at bounding box center [321, 245] width 643 height 406
click at [353, 181] on div at bounding box center [321, 245] width 643 height 406
click at [454, 239] on div at bounding box center [321, 245] width 643 height 406
click at [136, 406] on div at bounding box center [321, 245] width 643 height 406
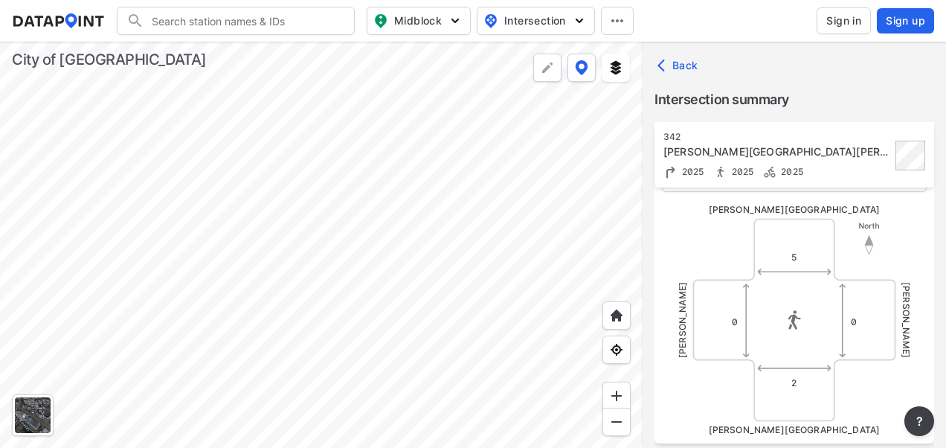
click at [256, 322] on div at bounding box center [321, 245] width 643 height 406
click at [286, 326] on div at bounding box center [321, 245] width 643 height 406
click at [297, 330] on div at bounding box center [321, 245] width 643 height 406
click at [257, 366] on div at bounding box center [321, 245] width 643 height 406
click at [643, 42] on div at bounding box center [321, 245] width 643 height 406
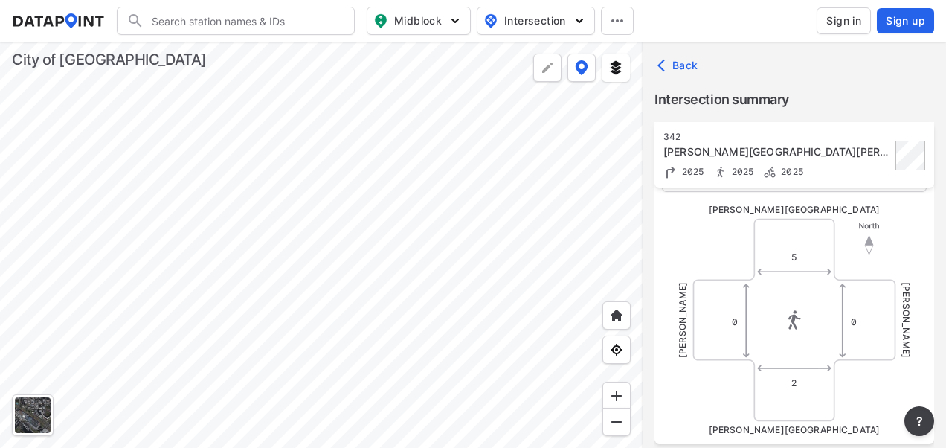
click at [447, 292] on div at bounding box center [321, 245] width 643 height 406
click at [530, 303] on div at bounding box center [321, 245] width 643 height 406
click at [424, 210] on div at bounding box center [321, 245] width 643 height 406
click at [497, 227] on div at bounding box center [321, 245] width 643 height 406
click at [640, 268] on div at bounding box center [321, 245] width 643 height 406
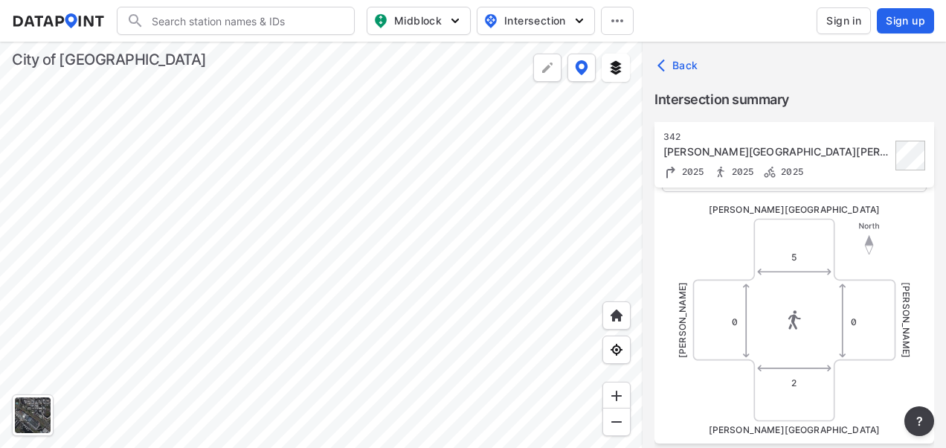
click at [393, 257] on div at bounding box center [321, 245] width 643 height 406
click at [448, 377] on div at bounding box center [321, 245] width 643 height 406
click at [430, 405] on div at bounding box center [321, 245] width 643 height 406
click at [500, 353] on div at bounding box center [321, 245] width 643 height 406
click at [279, 281] on div at bounding box center [321, 245] width 643 height 406
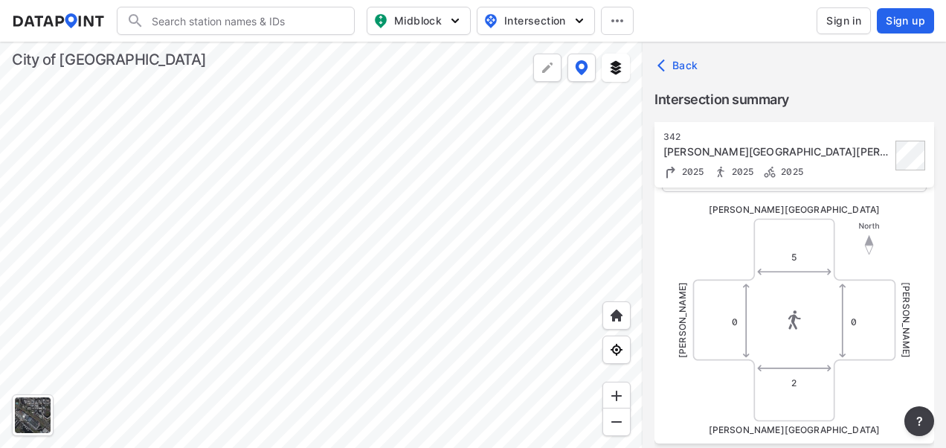
click at [387, 304] on div at bounding box center [321, 245] width 643 height 406
click at [298, 323] on div at bounding box center [321, 245] width 643 height 406
click at [370, 310] on div at bounding box center [321, 245] width 643 height 406
click at [524, 318] on div at bounding box center [321, 245] width 643 height 406
click at [483, 325] on div at bounding box center [321, 245] width 643 height 406
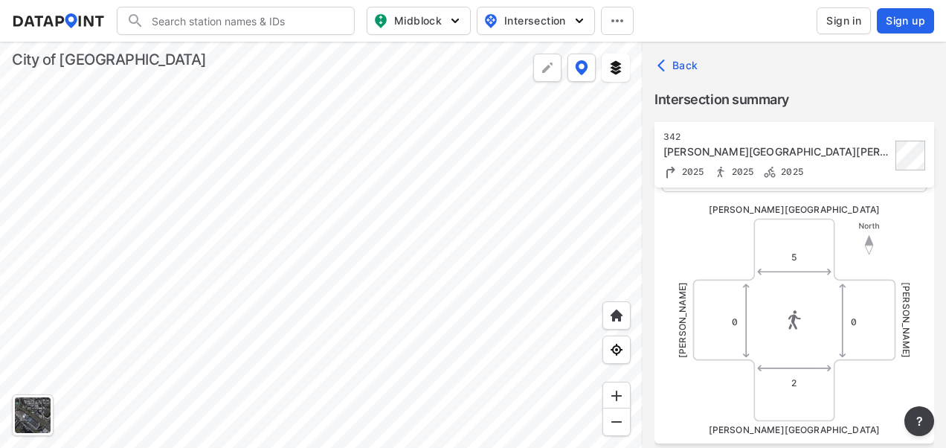
click at [358, 146] on div at bounding box center [321, 245] width 643 height 406
click at [466, 202] on div at bounding box center [321, 245] width 643 height 406
click at [434, 280] on div at bounding box center [321, 245] width 643 height 406
click at [420, 303] on div at bounding box center [321, 245] width 643 height 406
click at [529, 170] on div at bounding box center [321, 245] width 643 height 406
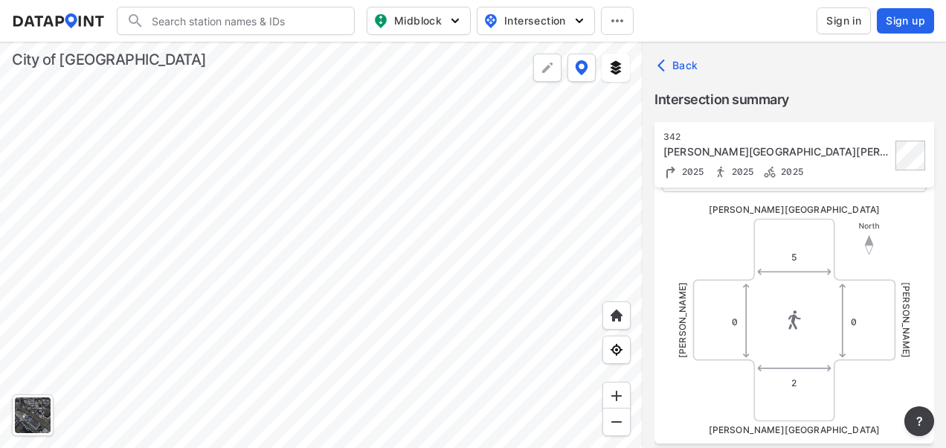
click at [273, 244] on div at bounding box center [321, 245] width 643 height 406
click at [323, 169] on div at bounding box center [321, 245] width 643 height 406
click at [431, 184] on div at bounding box center [321, 245] width 643 height 406
click at [448, 287] on div at bounding box center [321, 245] width 643 height 406
click at [460, 324] on div at bounding box center [321, 245] width 643 height 406
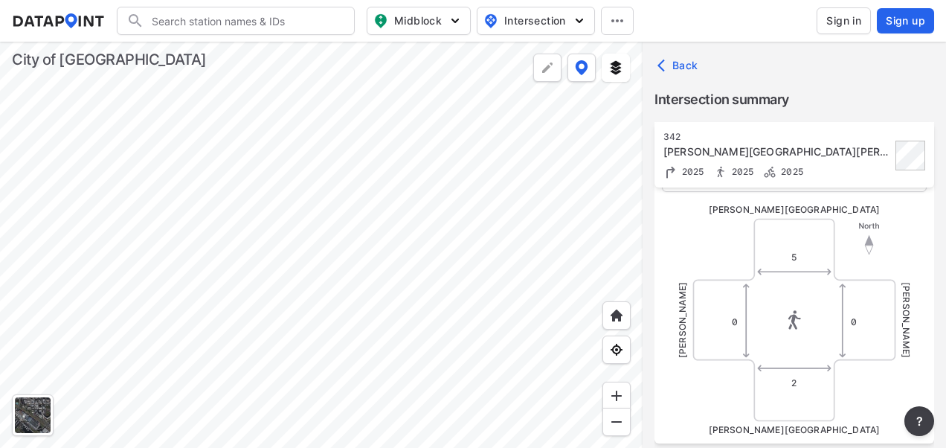
click at [460, 232] on div at bounding box center [321, 245] width 643 height 406
click at [465, 336] on div at bounding box center [321, 245] width 643 height 406
click at [447, 372] on div at bounding box center [321, 245] width 643 height 406
click at [365, 248] on div at bounding box center [321, 245] width 643 height 406
click at [386, 222] on div at bounding box center [321, 245] width 643 height 406
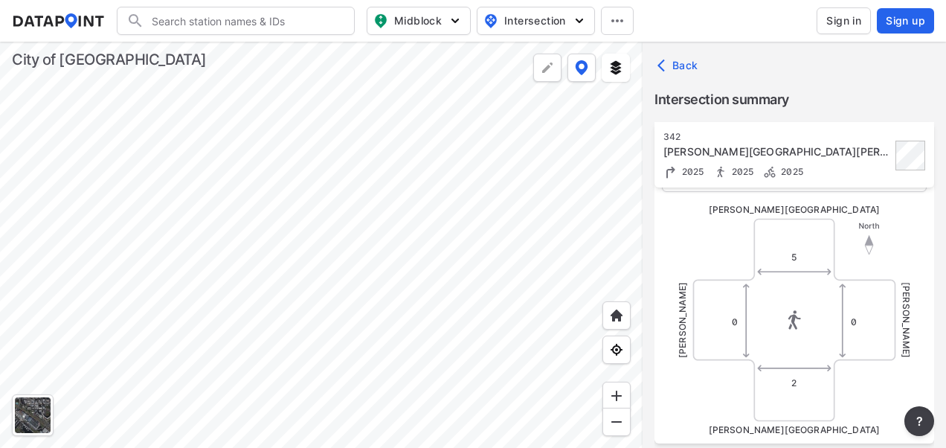
click at [475, 254] on div at bounding box center [321, 245] width 643 height 406
click at [447, 274] on div at bounding box center [321, 245] width 643 height 406
click at [357, 364] on div at bounding box center [321, 245] width 643 height 406
click at [378, 321] on div at bounding box center [321, 245] width 643 height 406
click at [338, 376] on div at bounding box center [321, 245] width 643 height 406
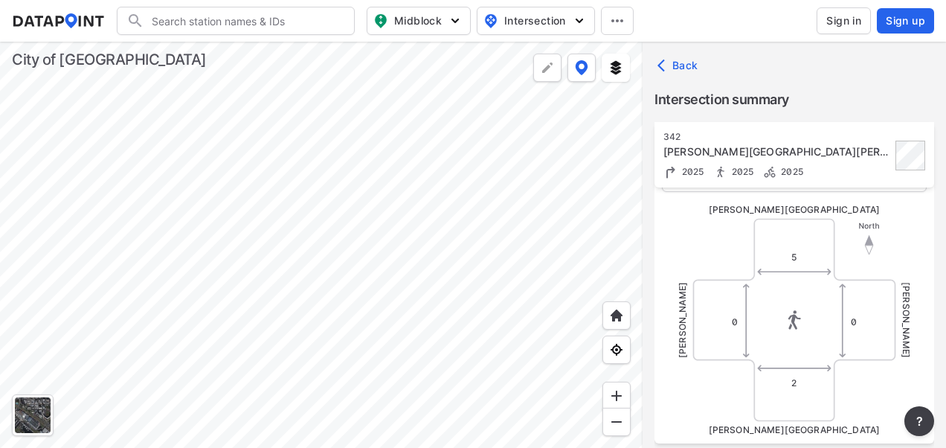
click at [608, 160] on div at bounding box center [321, 245] width 643 height 406
click at [299, 366] on div at bounding box center [321, 245] width 643 height 406
click at [280, 351] on div at bounding box center [321, 245] width 643 height 406
click at [567, 220] on div at bounding box center [321, 245] width 643 height 406
click at [567, 250] on div at bounding box center [321, 245] width 643 height 406
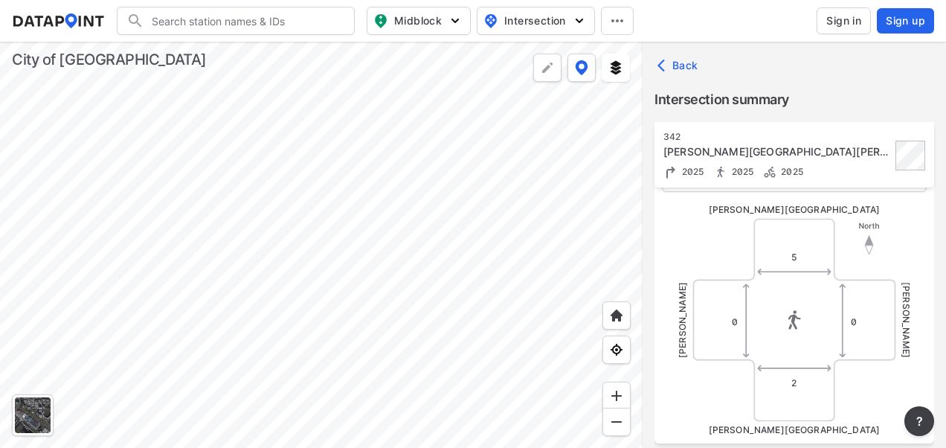
click at [480, 287] on div at bounding box center [321, 245] width 643 height 406
click at [457, 158] on div at bounding box center [321, 245] width 643 height 406
click at [452, 209] on div at bounding box center [321, 245] width 643 height 406
click at [484, 125] on div at bounding box center [321, 245] width 643 height 406
click at [461, 141] on div at bounding box center [321, 245] width 643 height 406
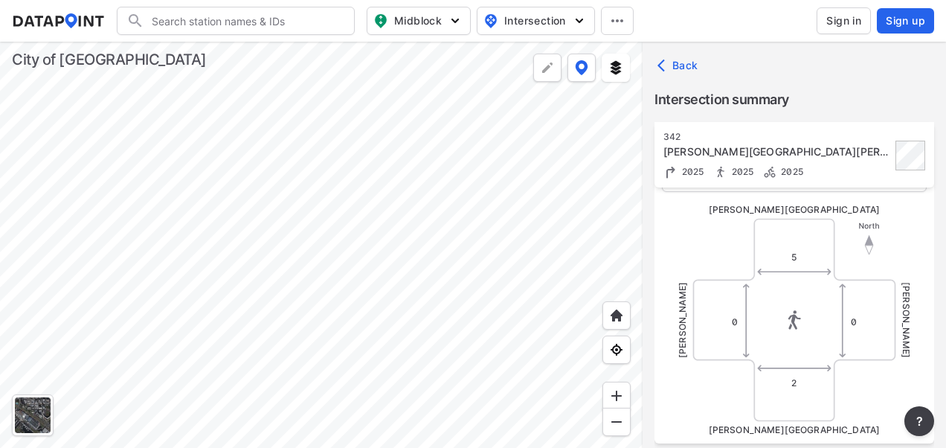
click at [382, 210] on div at bounding box center [321, 245] width 643 height 406
